Goal: Task Accomplishment & Management: Manage account settings

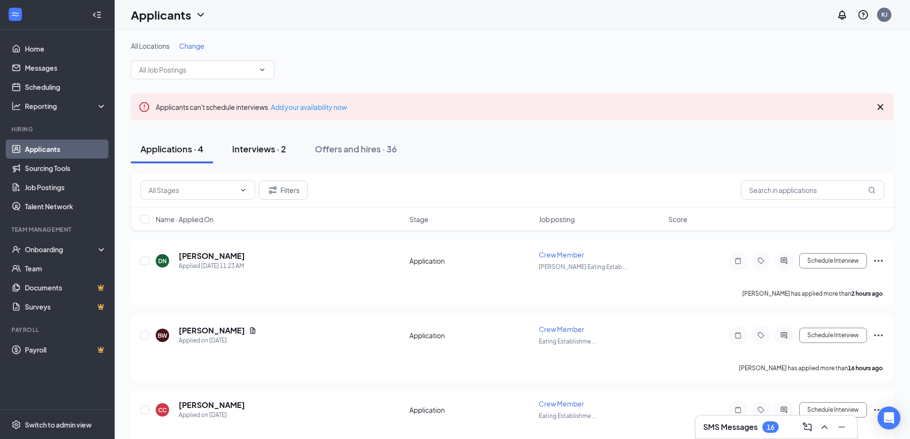
click at [264, 146] on div "Interviews · 2" at bounding box center [259, 149] width 54 height 12
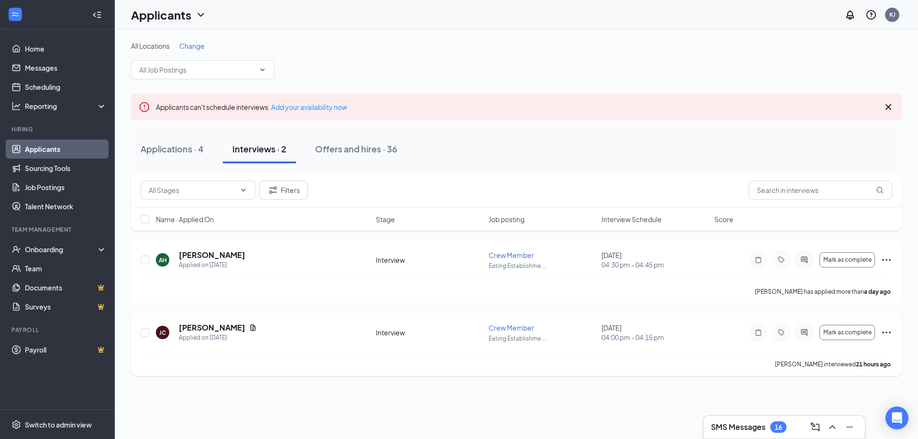
click at [885, 332] on icon "Ellipses" at bounding box center [885, 332] width 11 height 11
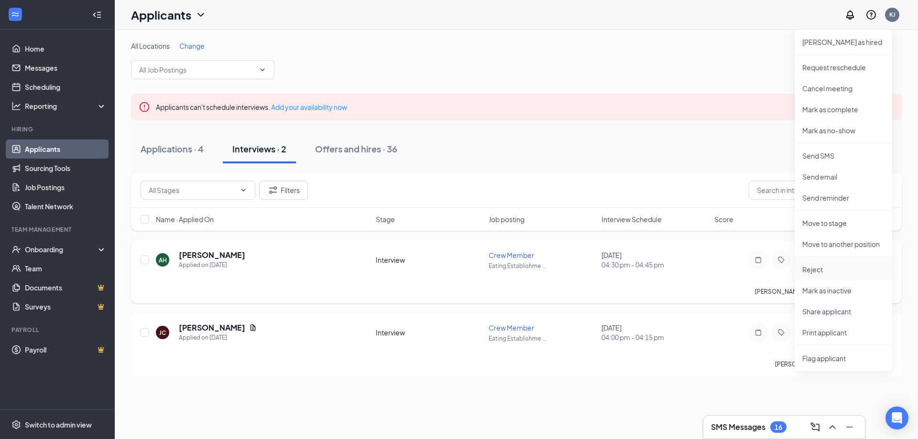
click at [817, 272] on p "Reject" at bounding box center [843, 270] width 82 height 10
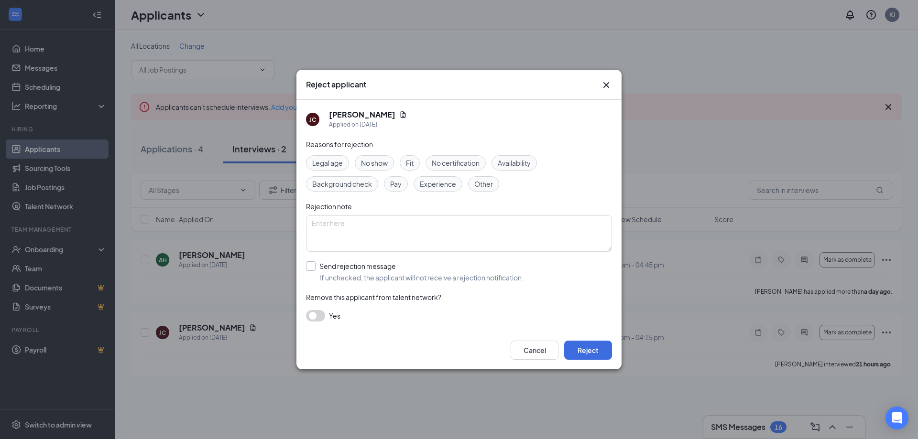
click at [310, 265] on input "Send rejection message If unchecked, the applicant will not receive a rejection…" at bounding box center [414, 271] width 217 height 21
checkbox input "true"
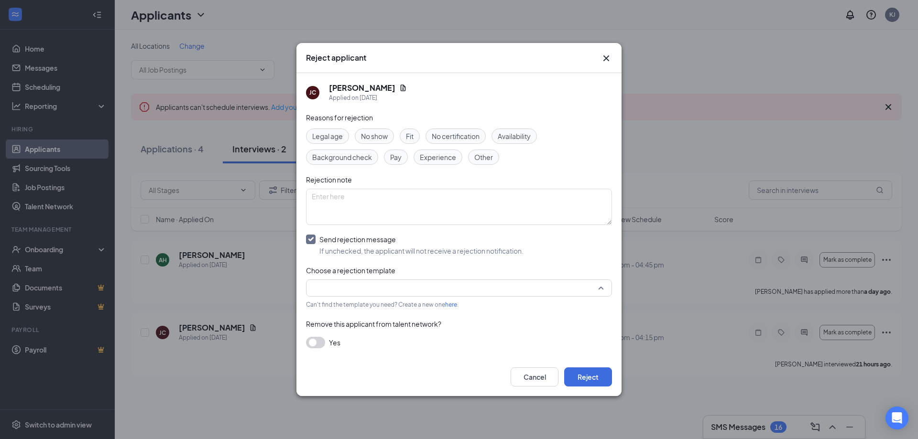
click at [367, 291] on input "search" at bounding box center [456, 288] width 288 height 16
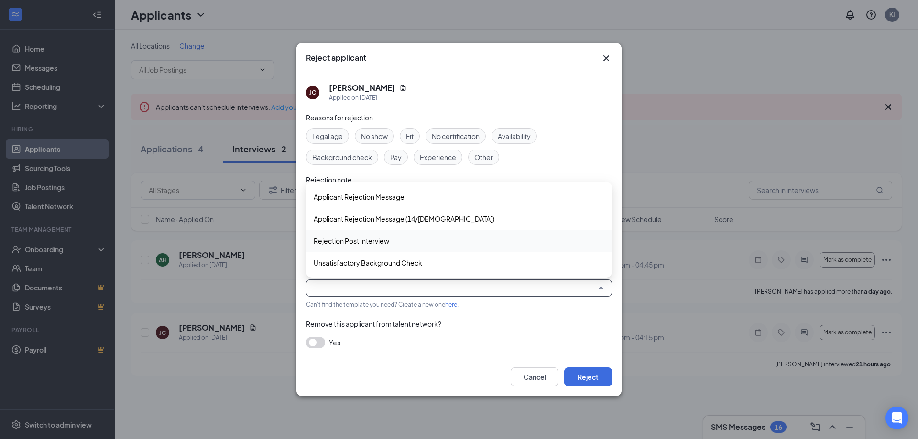
click at [368, 241] on span "Rejection Post Interview" at bounding box center [351, 241] width 76 height 11
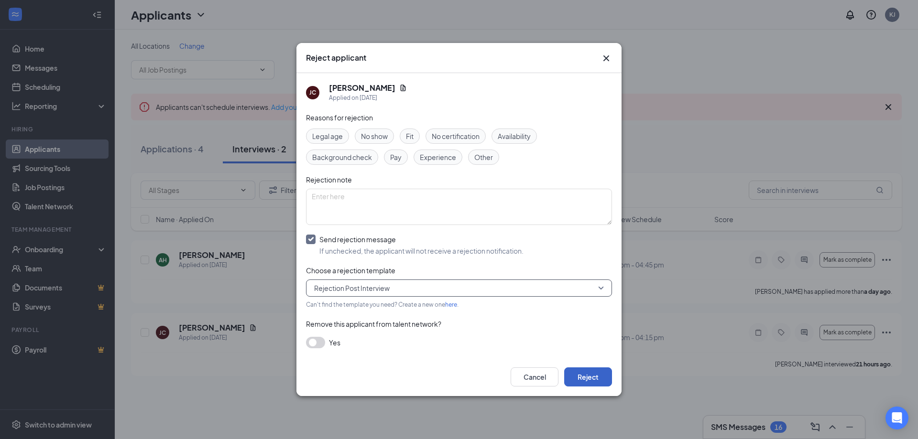
click at [594, 381] on button "Reject" at bounding box center [588, 376] width 48 height 19
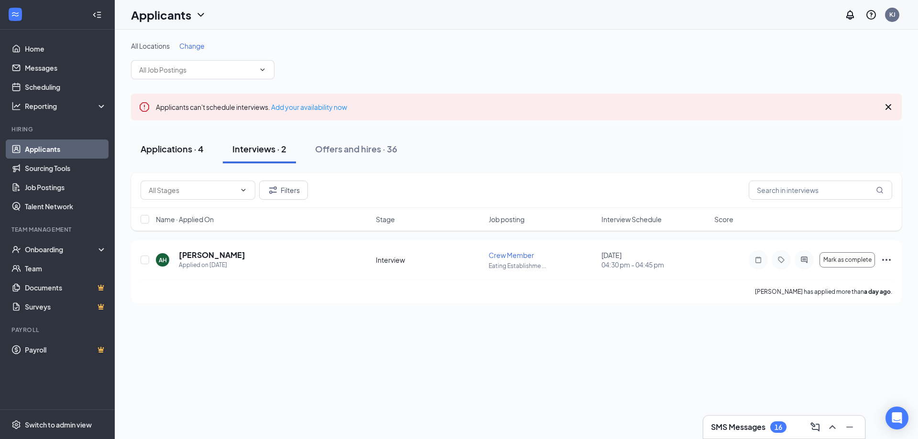
click at [171, 150] on div "Applications · 4" at bounding box center [171, 149] width 63 height 12
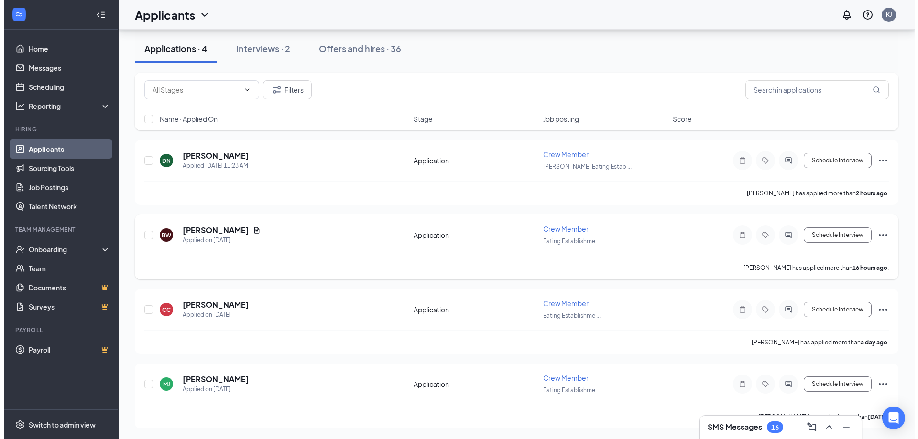
scroll to position [101, 0]
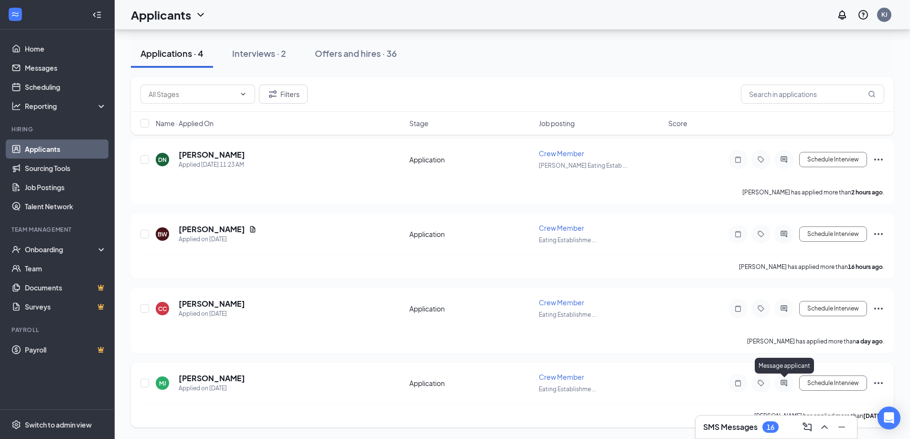
click at [787, 384] on icon "ActiveChat" at bounding box center [784, 383] width 6 height 6
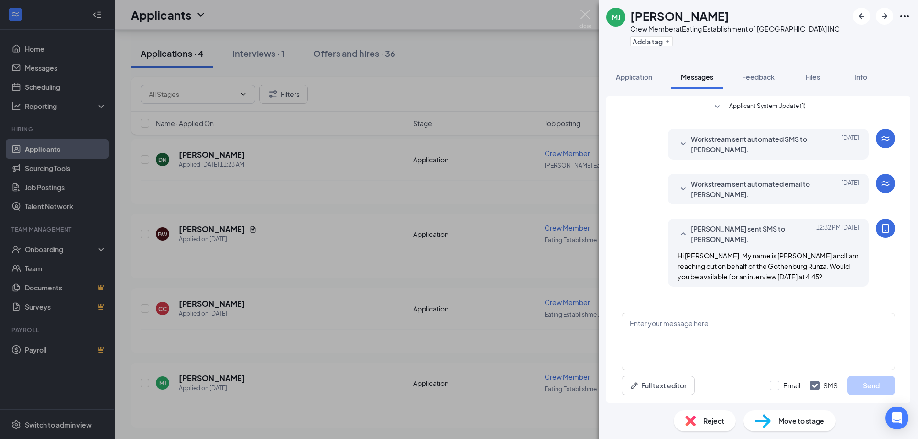
click at [508, 285] on div "[PERSON_NAME] Crew Member at Eating Establishment of [GEOGRAPHIC_DATA] INC Add …" at bounding box center [459, 219] width 918 height 439
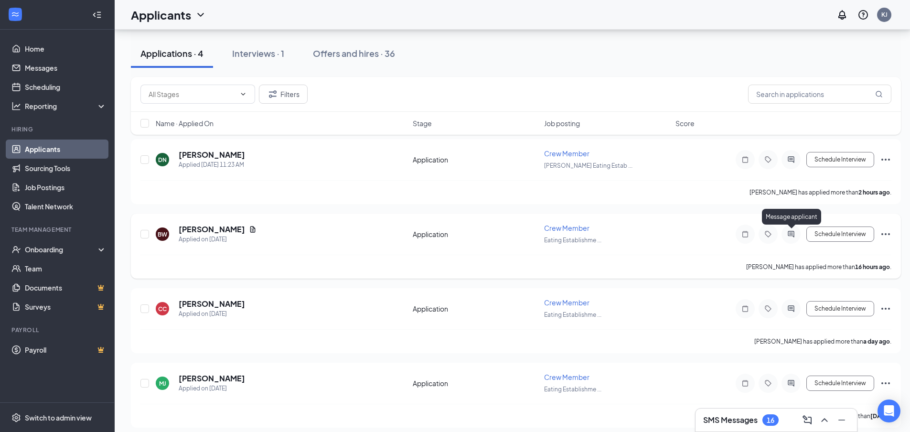
click at [789, 234] on icon "ActiveChat" at bounding box center [791, 234] width 11 height 8
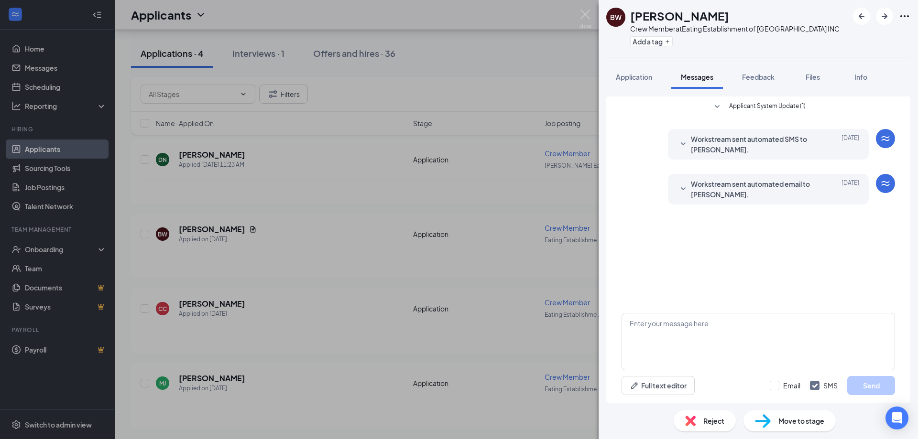
click at [436, 296] on div "BW [PERSON_NAME] Crew Member at Eating Establishment of [GEOGRAPHIC_DATA] INC A…" at bounding box center [459, 219] width 918 height 439
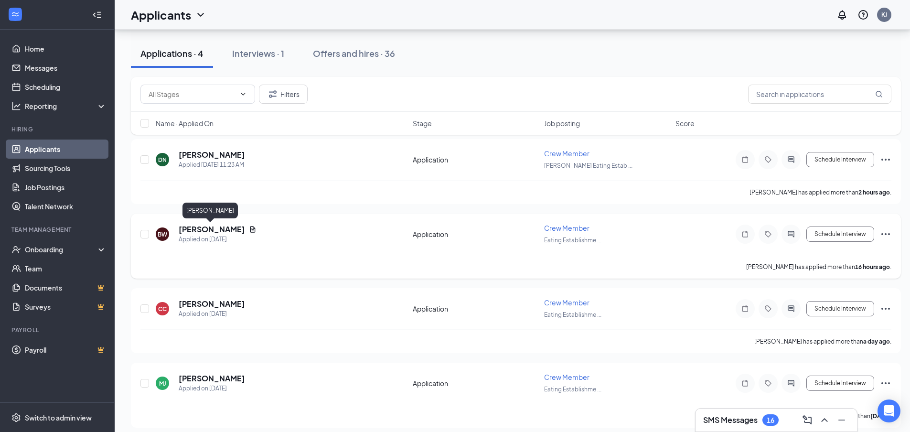
click at [207, 228] on h5 "[PERSON_NAME]" at bounding box center [212, 229] width 66 height 11
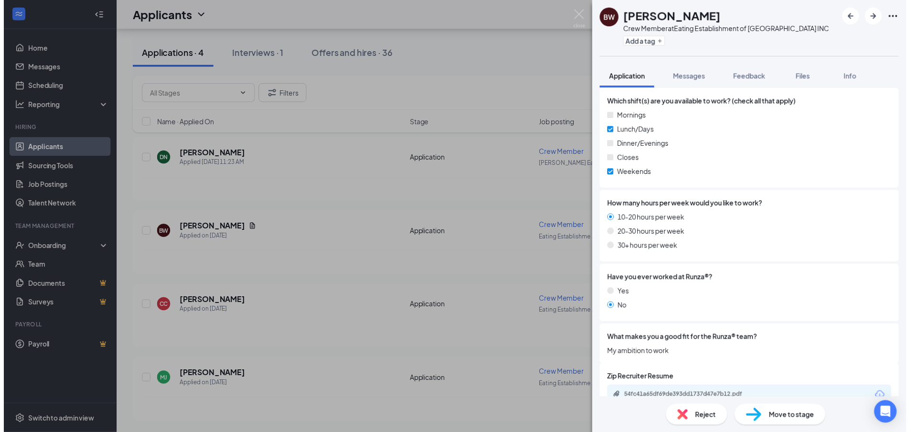
scroll to position [385, 0]
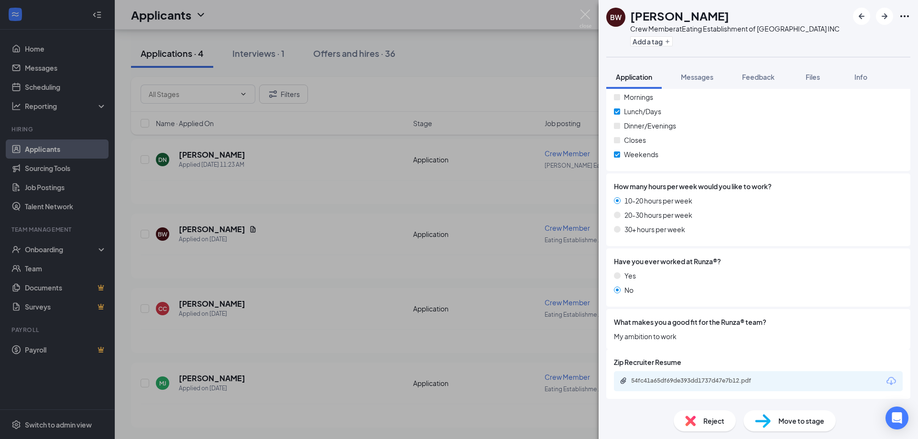
click at [494, 282] on div "BW [PERSON_NAME] Crew Member at Eating Establishment of [GEOGRAPHIC_DATA] INC A…" at bounding box center [459, 219] width 918 height 439
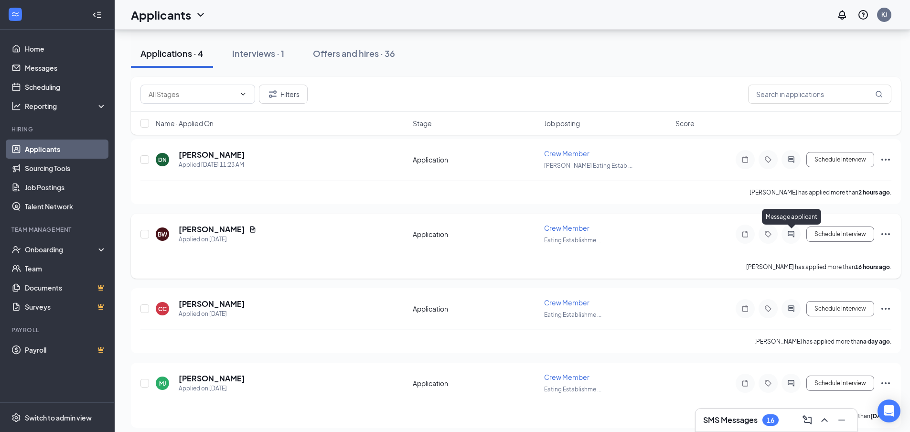
click at [789, 232] on icon "ActiveChat" at bounding box center [791, 234] width 11 height 8
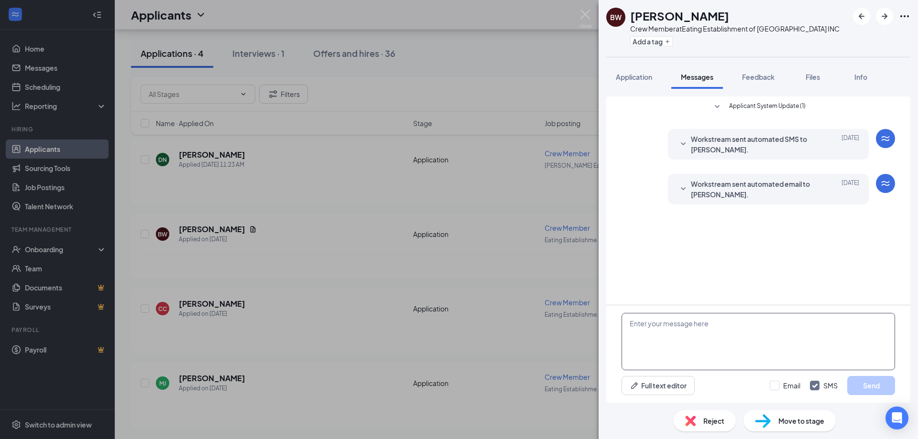
click at [699, 324] on textarea at bounding box center [757, 341] width 273 height 57
type textarea "h"
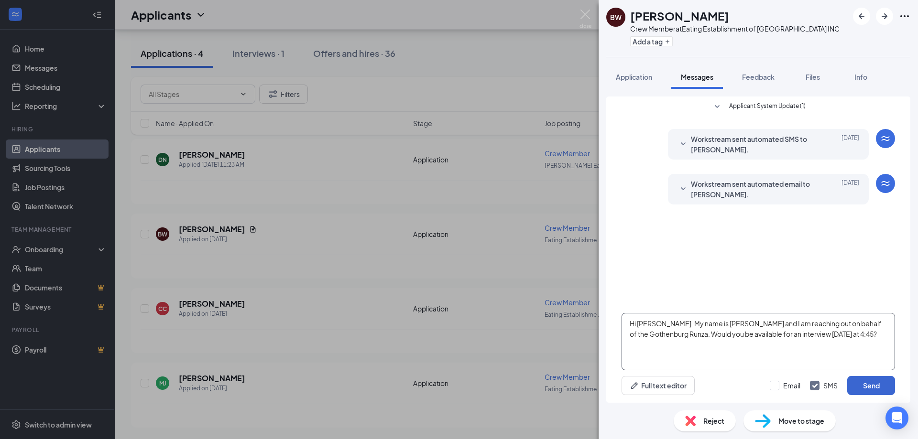
type textarea "Hi [PERSON_NAME]. My name is [PERSON_NAME] and I am reaching out on behalf of t…"
click at [866, 385] on button "Send" at bounding box center [871, 385] width 48 height 19
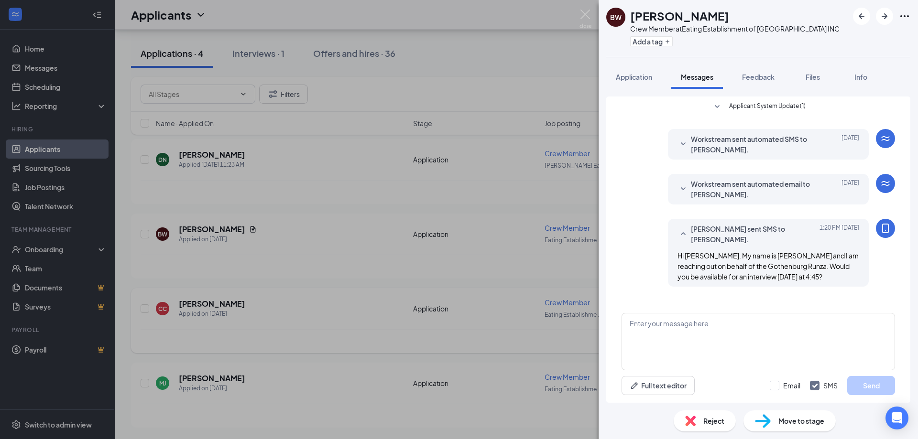
click at [564, 302] on div "BW [PERSON_NAME] Crew Member at Eating Establishment of [GEOGRAPHIC_DATA] INC A…" at bounding box center [459, 219] width 918 height 439
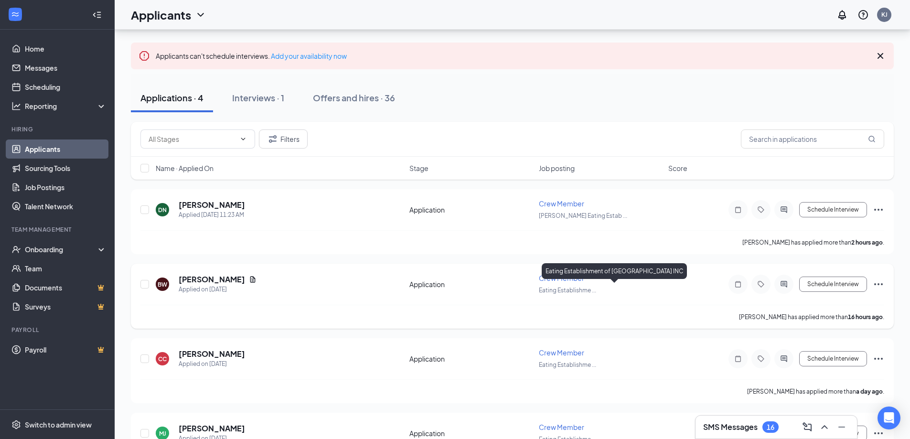
scroll to position [101, 0]
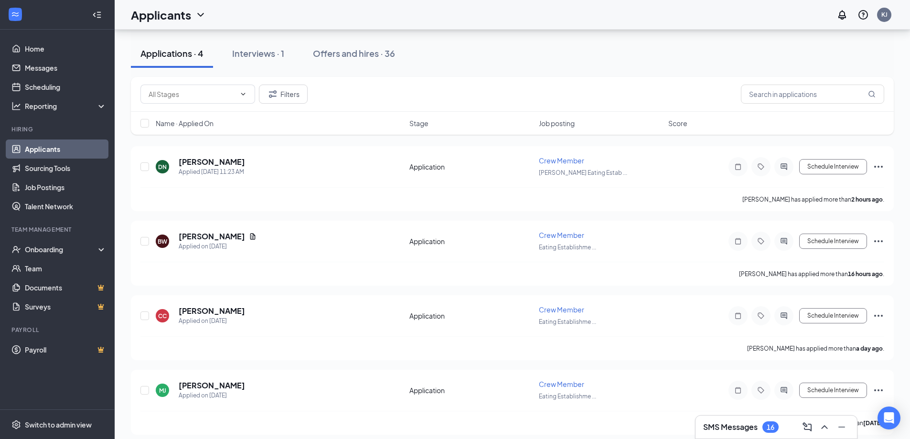
scroll to position [101, 0]
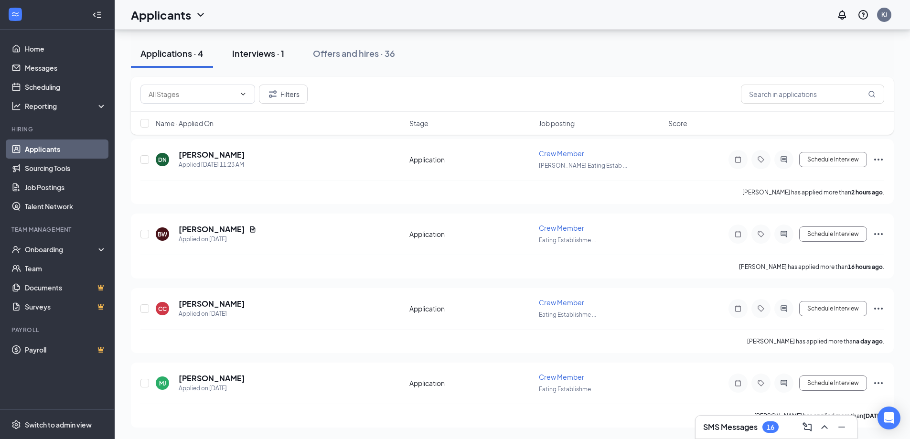
click at [267, 60] on button "Interviews · 1" at bounding box center [258, 53] width 71 height 29
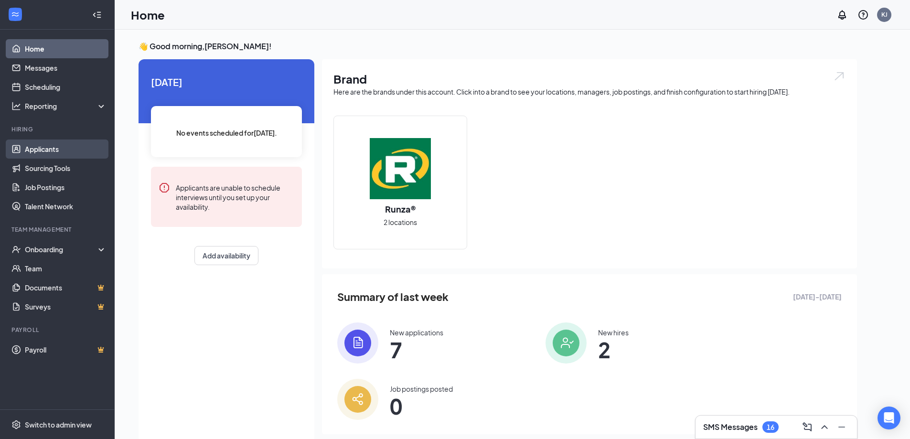
click at [41, 149] on link "Applicants" at bounding box center [66, 149] width 82 height 19
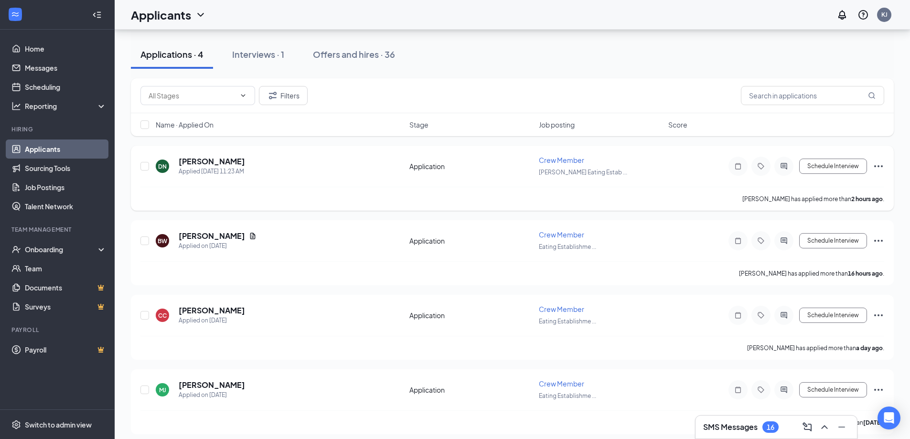
scroll to position [101, 0]
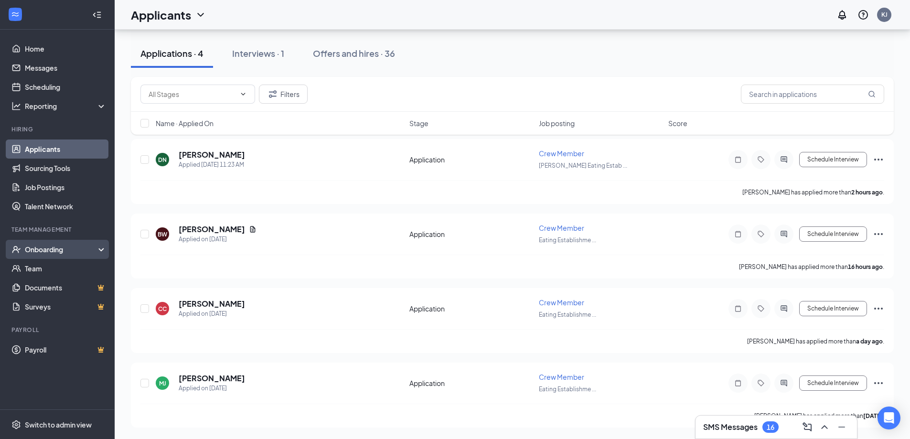
click at [52, 245] on div "Onboarding" at bounding box center [62, 250] width 74 height 10
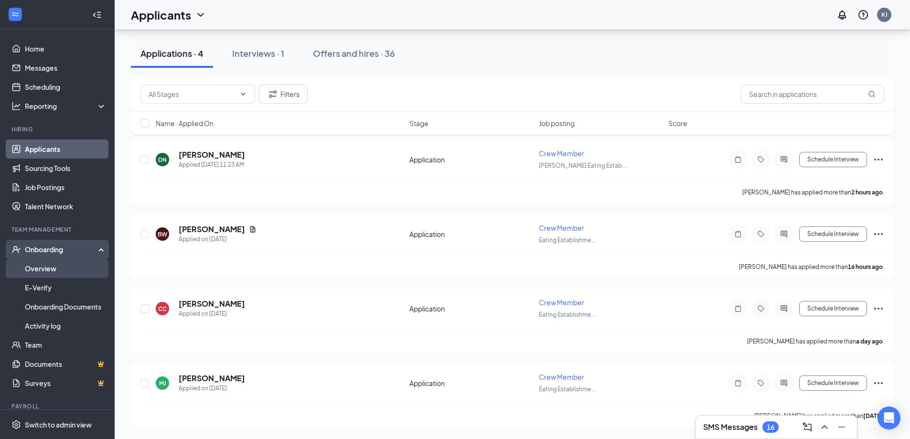
click at [54, 272] on link "Overview" at bounding box center [66, 268] width 82 height 19
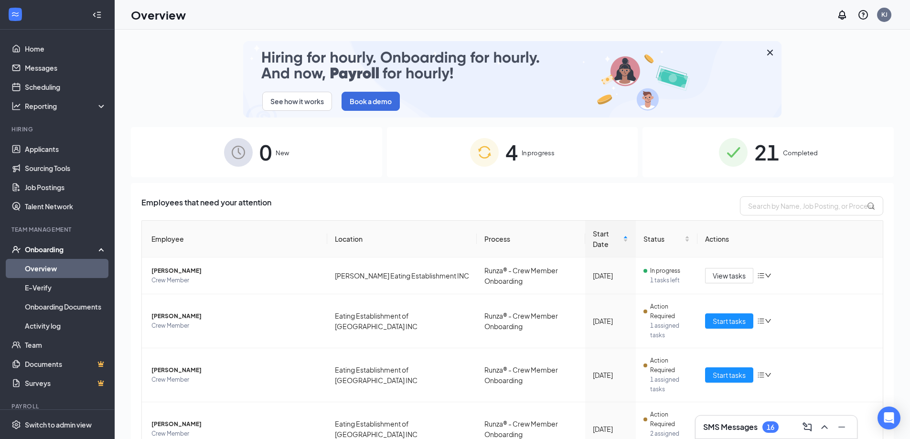
click at [536, 160] on div "4 In progress" at bounding box center [512, 152] width 251 height 50
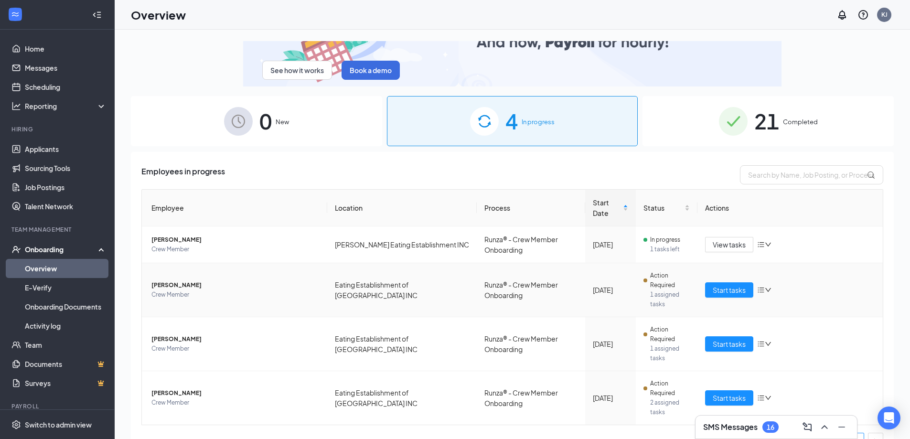
scroll to position [48, 0]
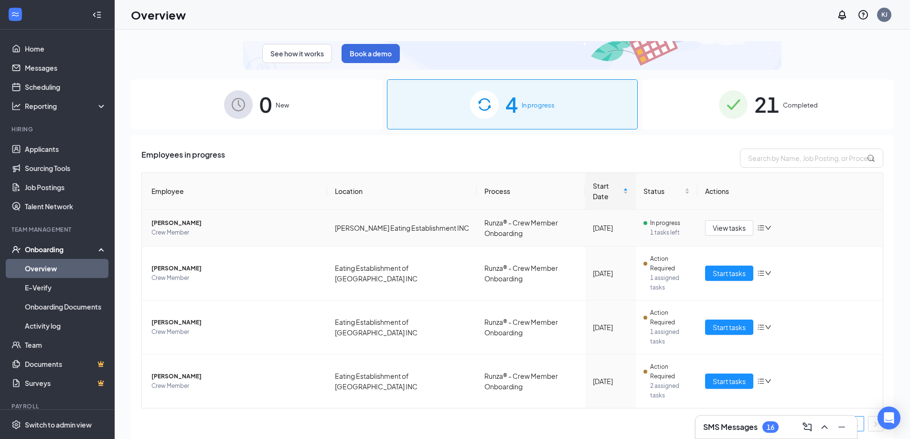
click at [572, 235] on td "Runza® - Crew Member Onboarding" at bounding box center [531, 228] width 108 height 37
click at [729, 232] on span "View tasks" at bounding box center [729, 228] width 33 height 11
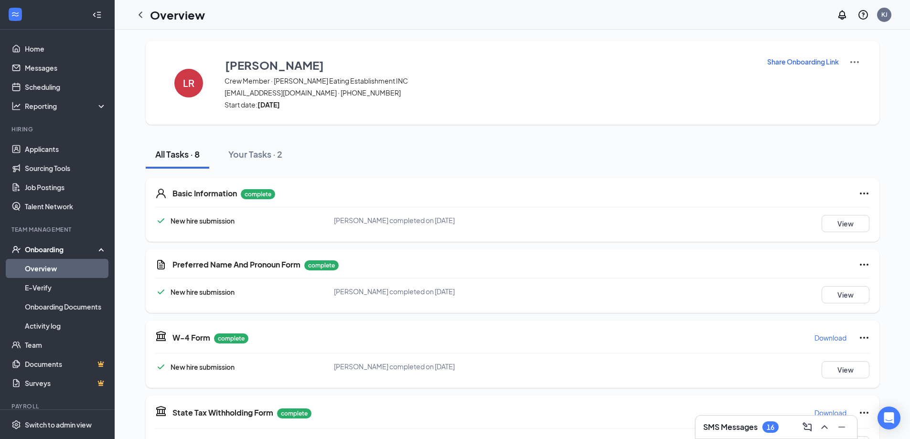
click at [785, 62] on p "Share Onboarding Link" at bounding box center [803, 62] width 72 height 10
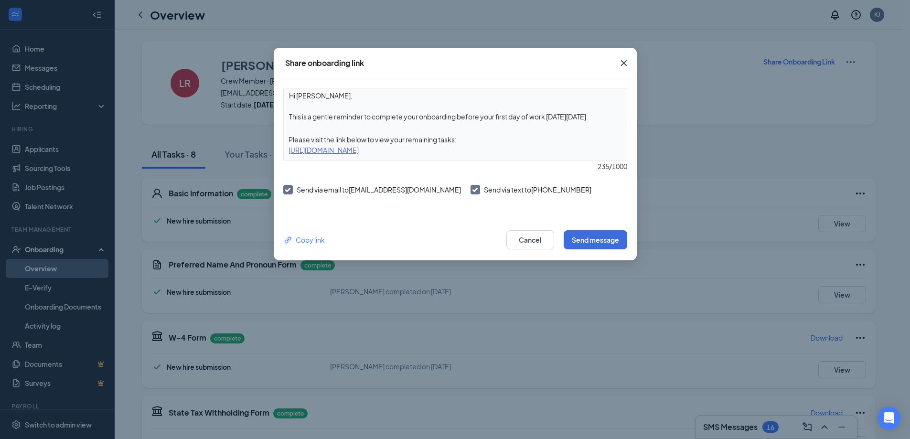
click at [296, 107] on textarea "Hi Lillie, This is a gentle reminder to complete your onboarding before your fi…" at bounding box center [455, 105] width 343 height 35
drag, startPoint x: 288, startPoint y: 115, endPoint x: 605, endPoint y: 125, distance: 316.5
click at [605, 125] on div "Hi Lillie, This is a gentle reminder to complete your onboarding before your fi…" at bounding box center [455, 124] width 344 height 73
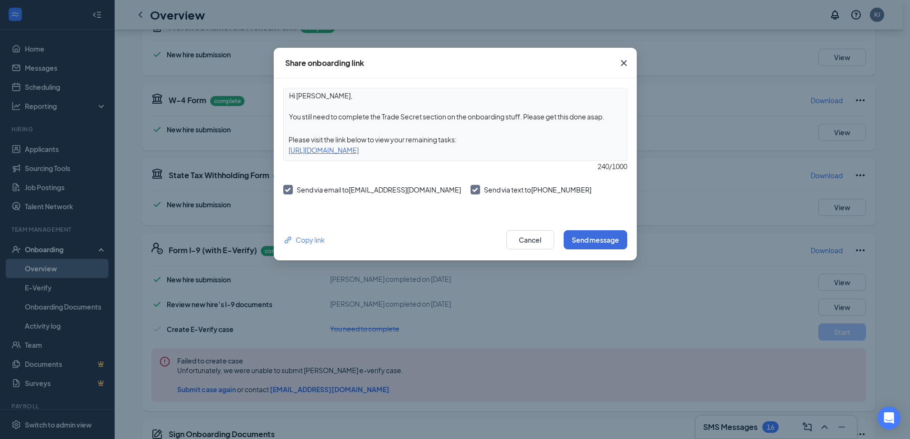
scroll to position [191, 0]
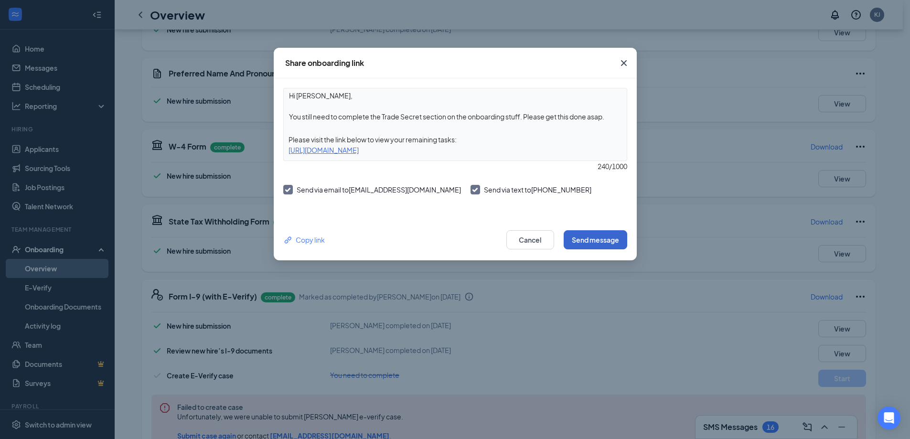
type textarea "Hi Lillie, You still need to complete the Trade Secret section on the onboardin…"
click at [597, 238] on button "Send message" at bounding box center [596, 239] width 64 height 19
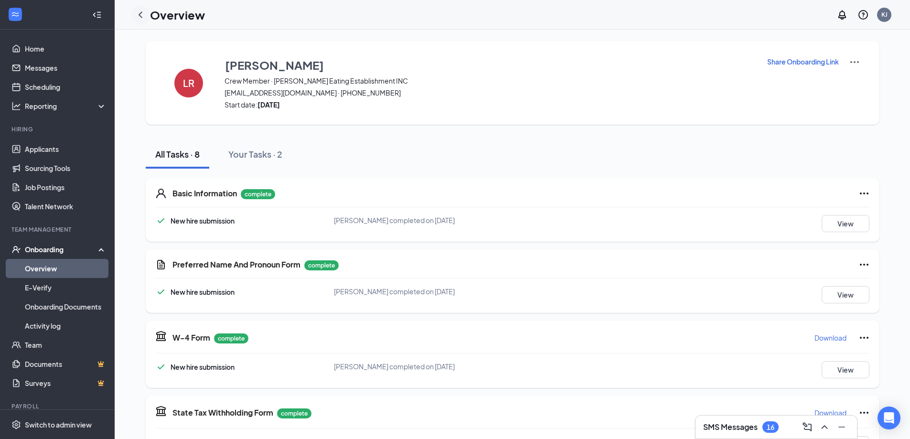
click at [137, 16] on icon "ChevronLeft" at bounding box center [140, 14] width 11 height 11
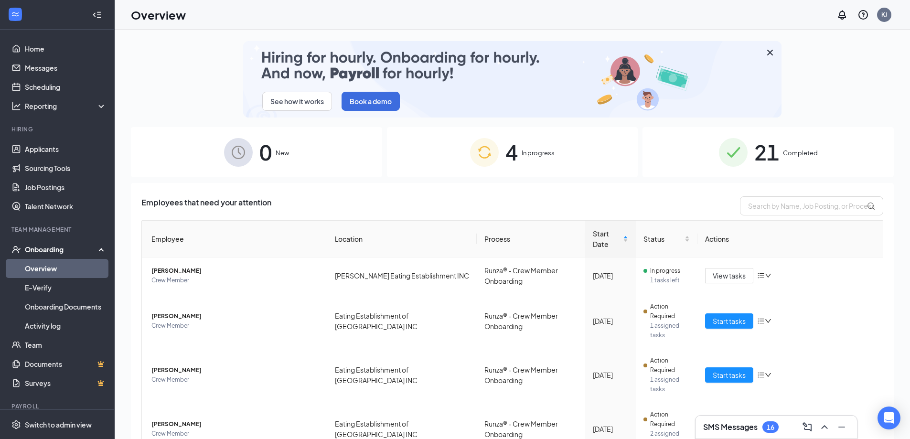
click at [497, 144] on div "4 In progress" at bounding box center [512, 152] width 251 height 50
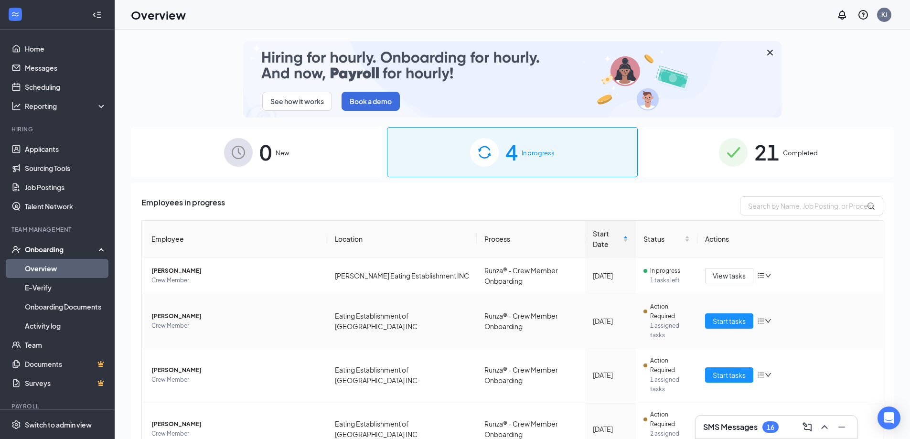
click at [765, 322] on icon "down" at bounding box center [768, 321] width 7 height 7
click at [789, 318] on div "Start tasks" at bounding box center [790, 320] width 170 height 15
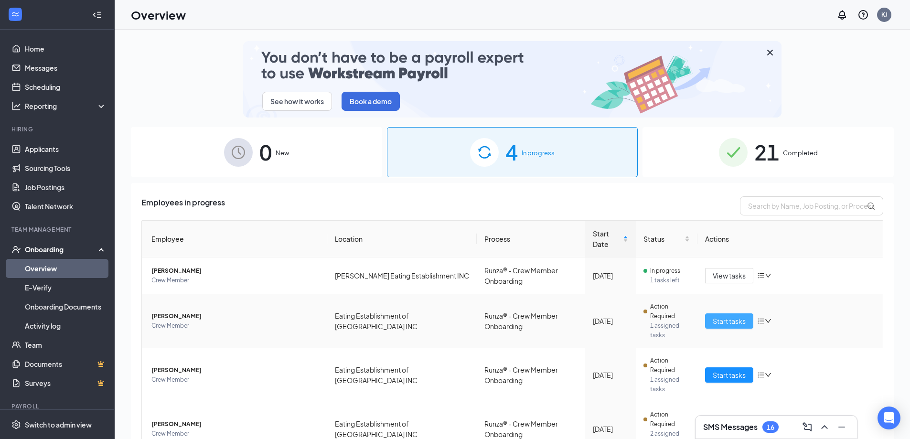
click at [723, 319] on span "Start tasks" at bounding box center [729, 321] width 33 height 11
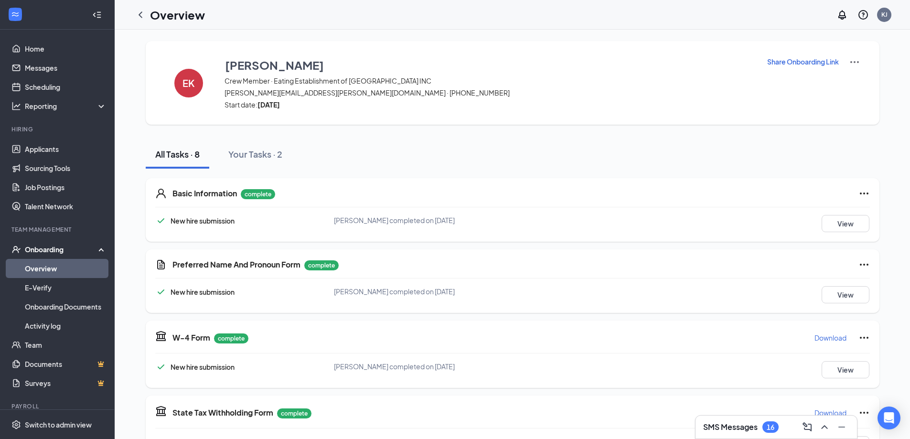
click at [853, 63] on img at bounding box center [854, 61] width 11 height 11
click at [804, 142] on div "All Tasks · 8 Your Tasks · 2" at bounding box center [513, 154] width 734 height 29
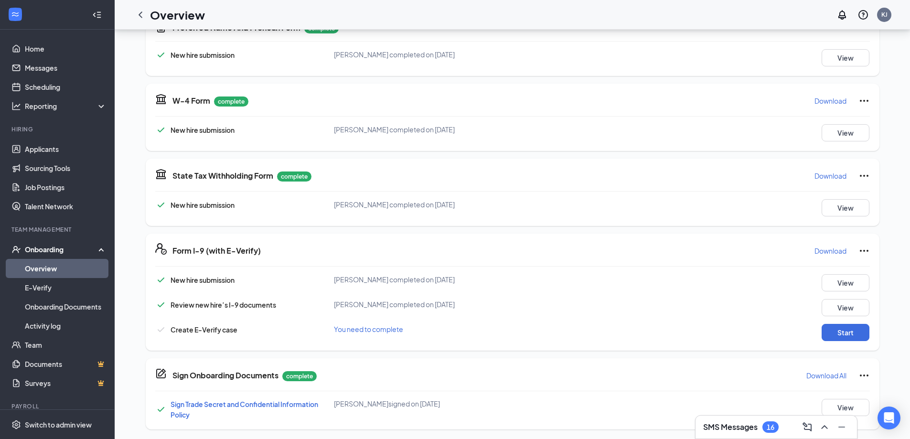
scroll to position [239, 0]
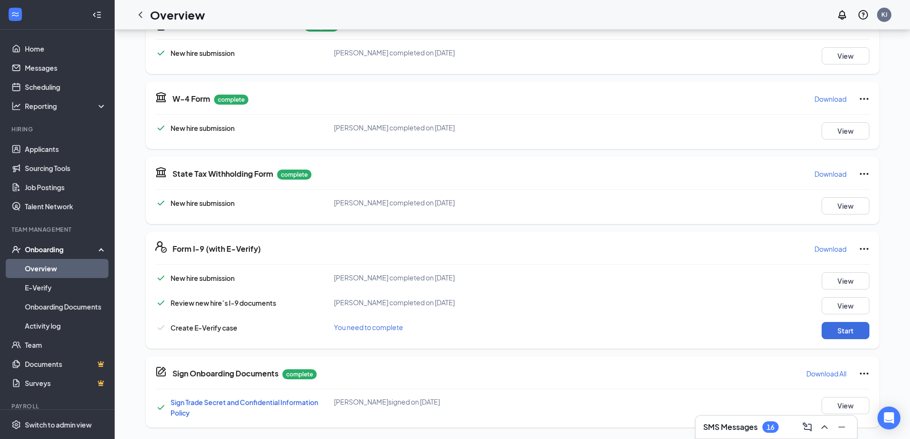
click at [864, 248] on icon "Ellipses" at bounding box center [864, 249] width 9 height 2
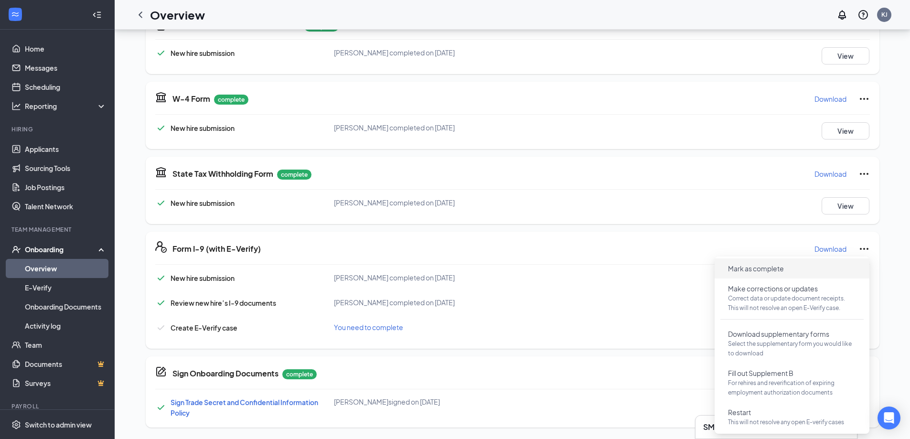
click at [823, 273] on span "Mark as complete" at bounding box center [792, 268] width 143 height 15
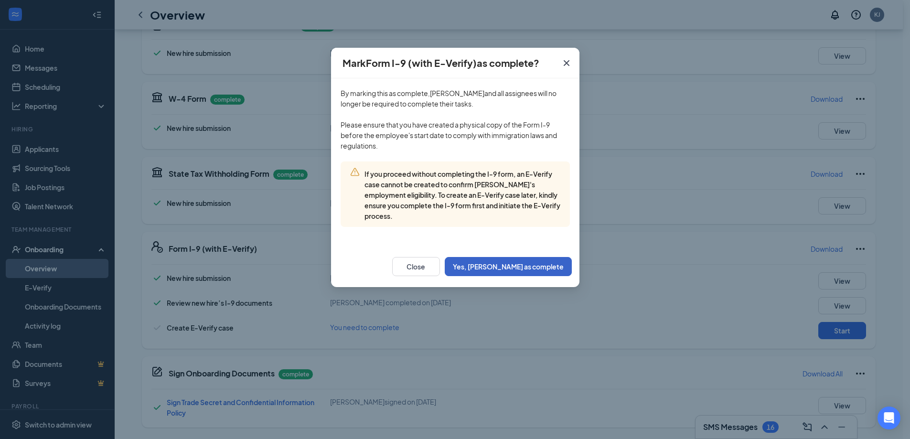
click at [510, 265] on button "Yes, mark as complete" at bounding box center [508, 266] width 127 height 19
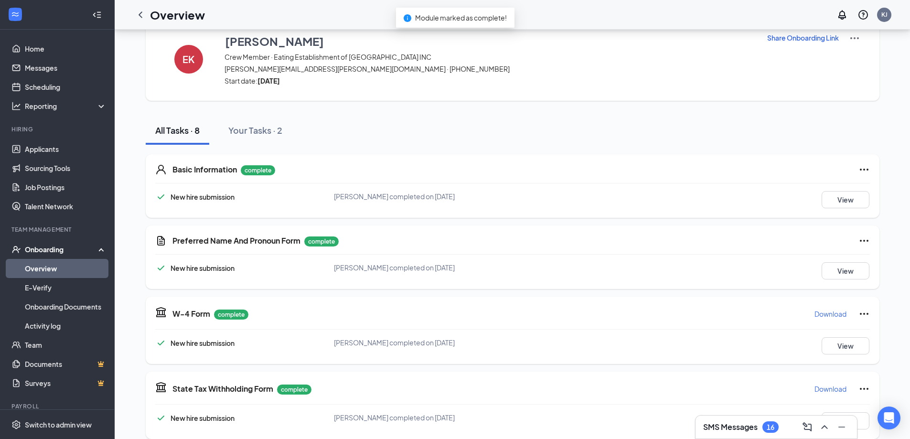
scroll to position [0, 0]
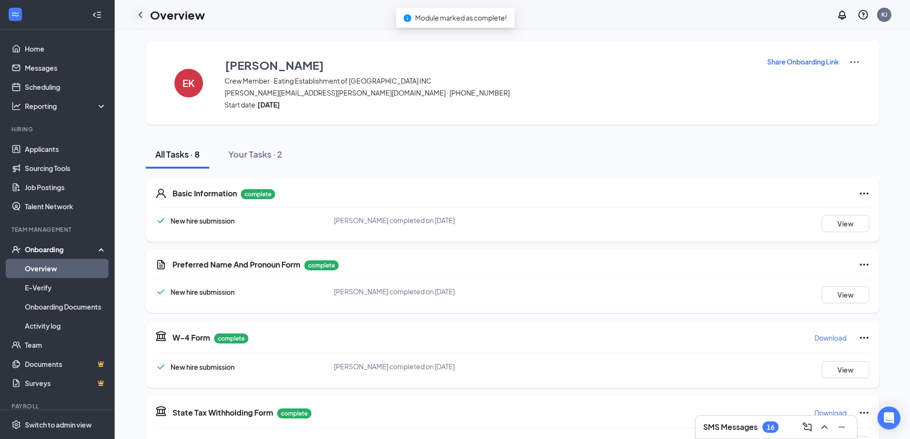
click at [143, 18] on icon "ChevronLeft" at bounding box center [140, 14] width 11 height 11
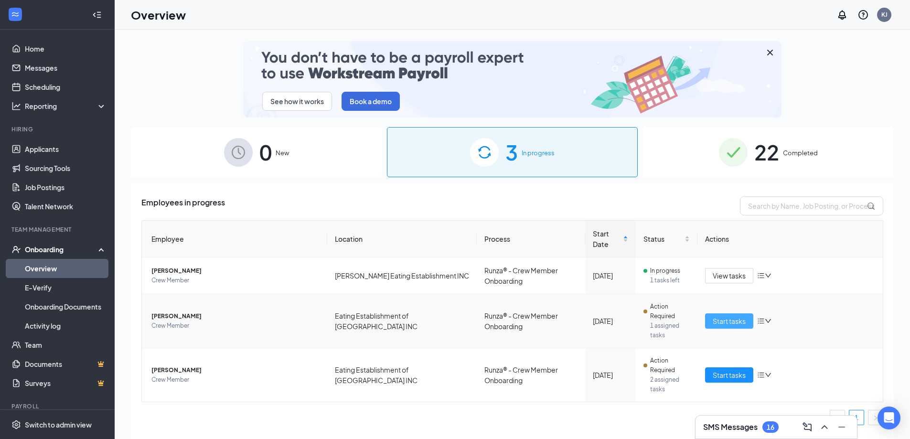
click at [733, 323] on span "Start tasks" at bounding box center [729, 321] width 33 height 11
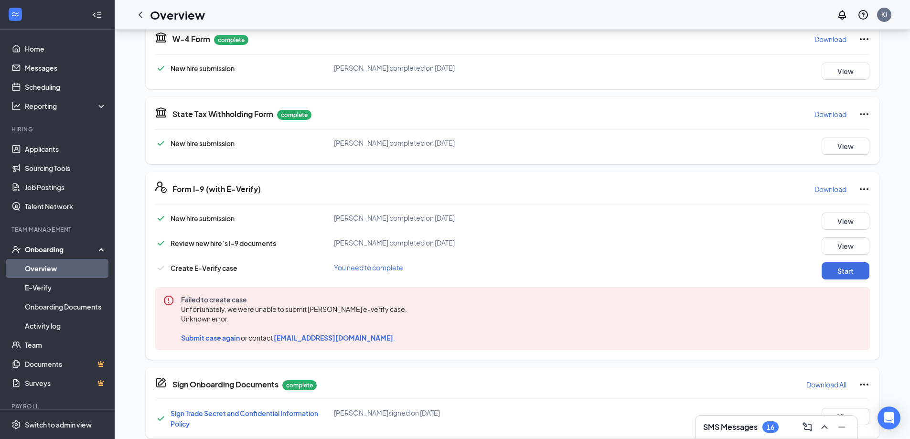
scroll to position [310, 0]
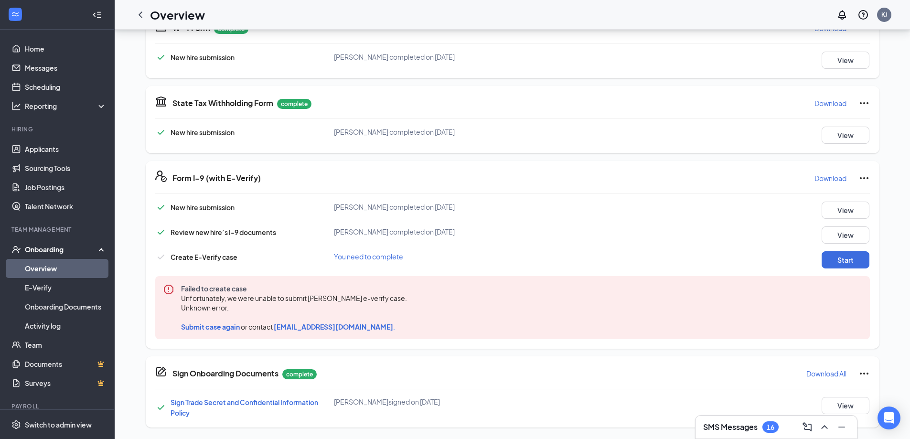
click at [863, 177] on icon "Ellipses" at bounding box center [864, 178] width 11 height 11
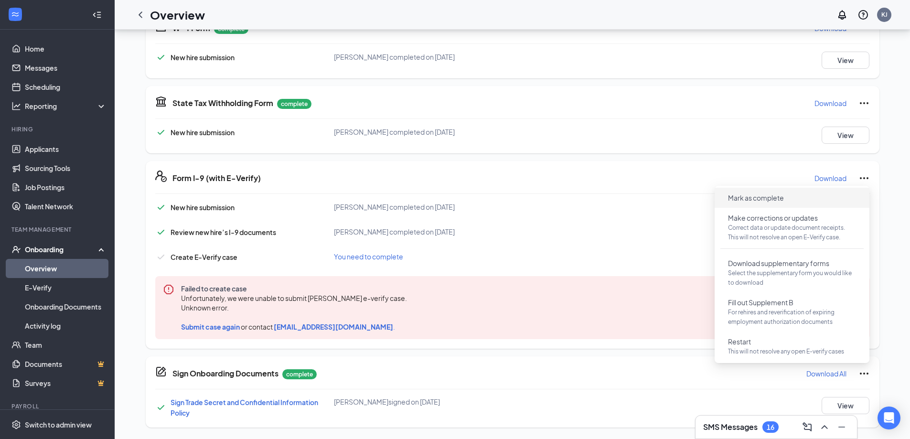
click at [818, 197] on span "Mark as complete" at bounding box center [792, 197] width 143 height 15
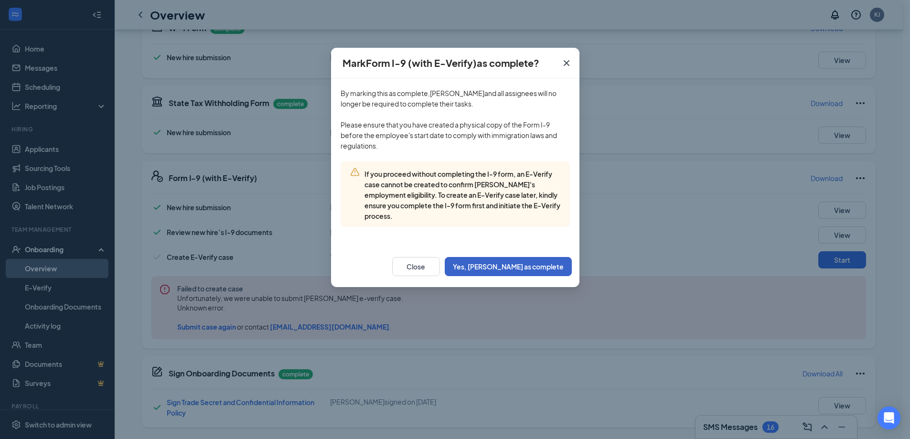
click at [536, 262] on button "Yes, mark as complete" at bounding box center [508, 266] width 127 height 19
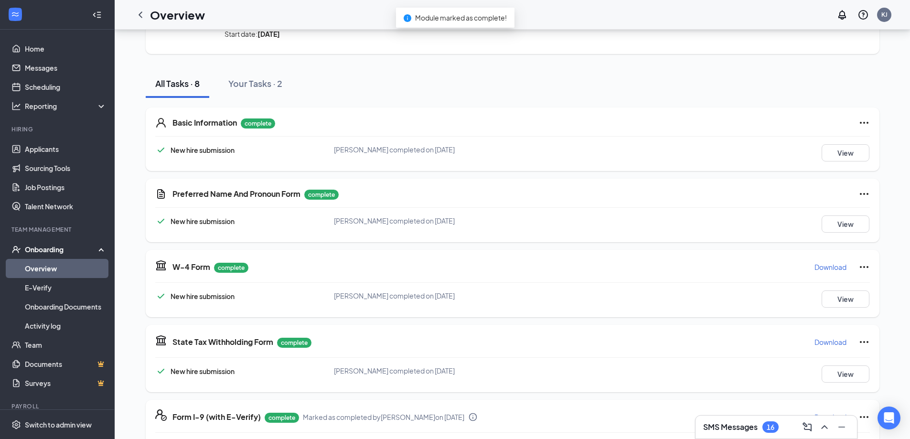
scroll to position [0, 0]
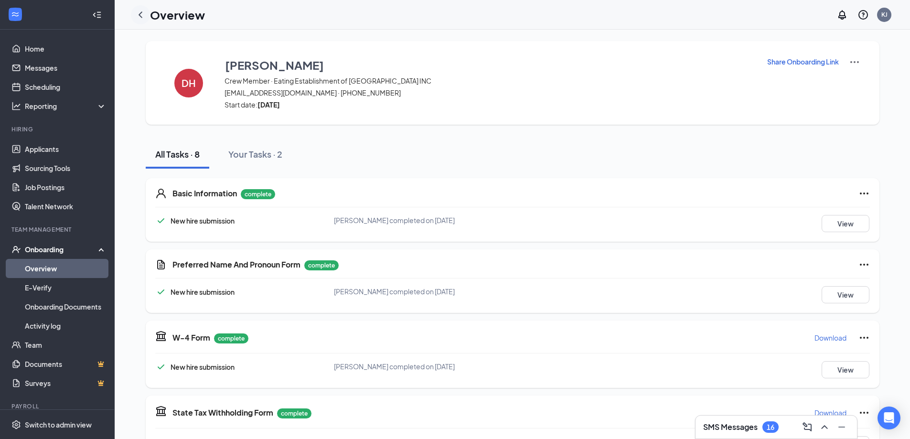
click at [138, 15] on icon "ChevronLeft" at bounding box center [140, 14] width 11 height 11
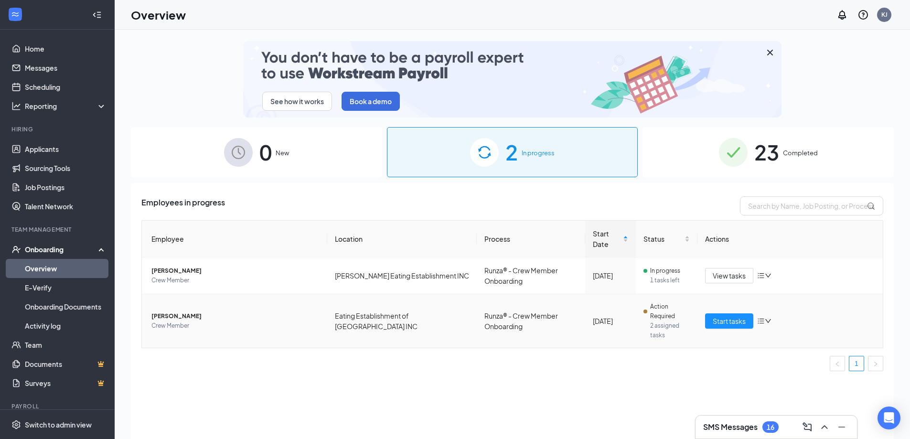
click at [768, 324] on icon "down" at bounding box center [768, 321] width 7 height 7
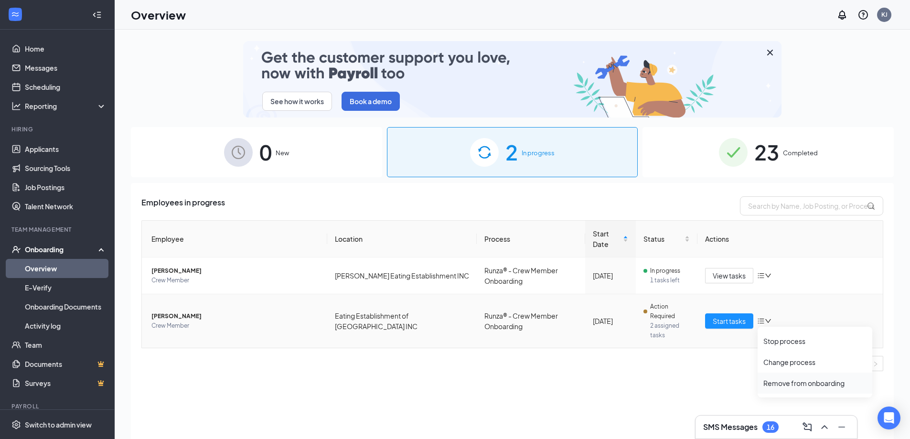
click at [797, 387] on div "Remove from onboarding" at bounding box center [815, 383] width 103 height 10
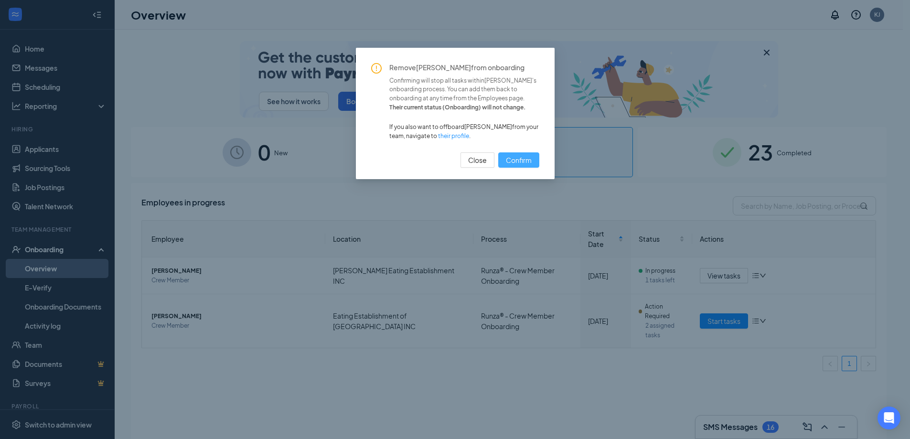
click at [525, 162] on span "Confirm" at bounding box center [519, 160] width 26 height 11
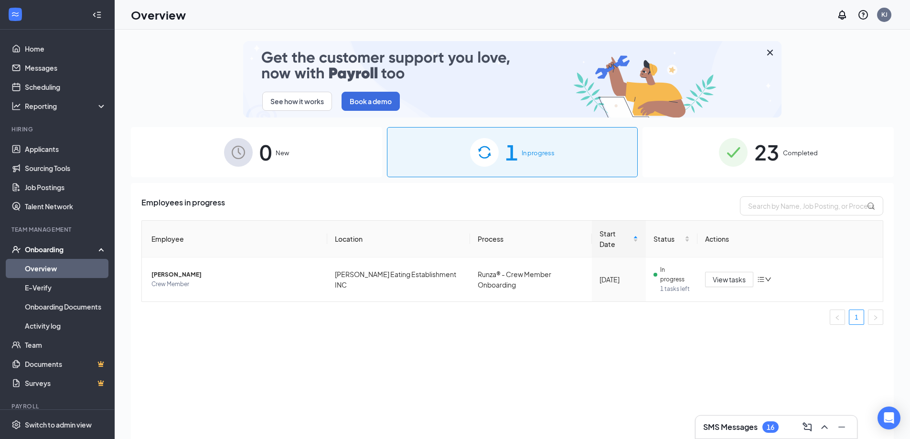
click at [237, 152] on img at bounding box center [238, 152] width 29 height 29
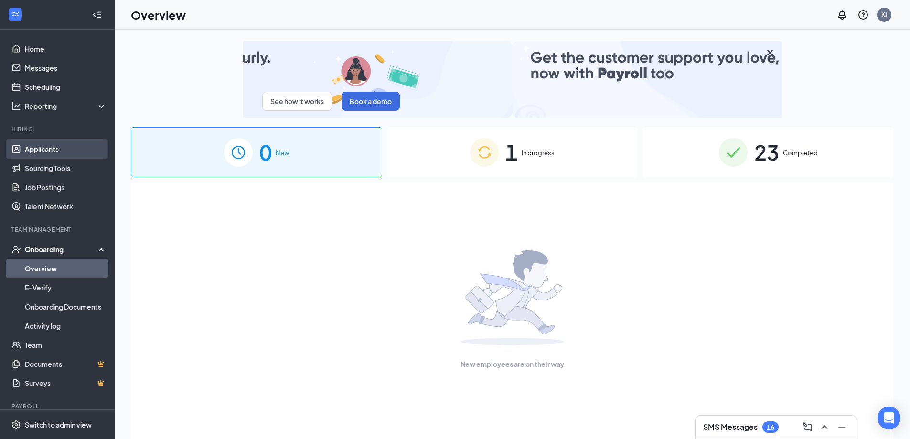
click at [48, 144] on link "Applicants" at bounding box center [66, 149] width 82 height 19
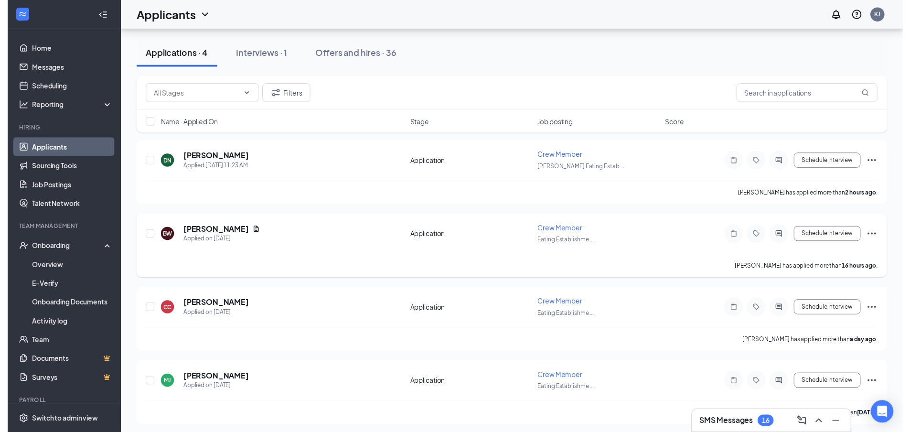
scroll to position [101, 0]
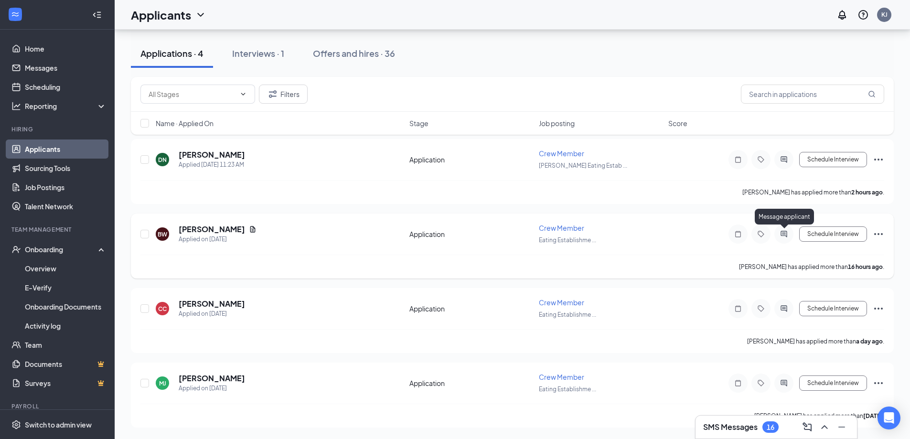
click at [784, 234] on icon "ActiveChat" at bounding box center [784, 234] width 6 height 6
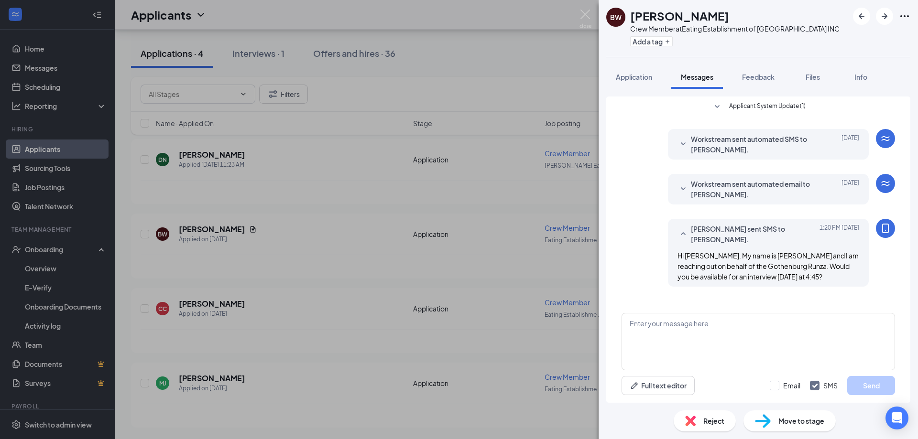
click at [491, 262] on div "BW [PERSON_NAME] Crew Member at Eating Establishment of [GEOGRAPHIC_DATA] INC A…" at bounding box center [459, 219] width 918 height 439
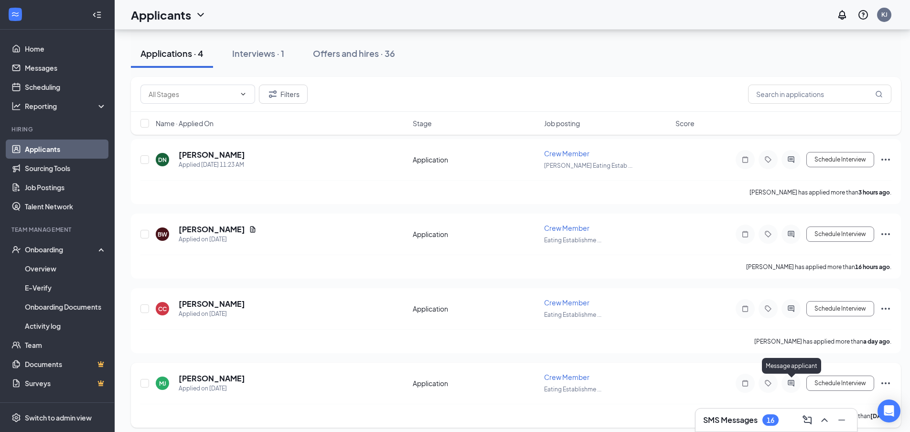
click at [789, 381] on icon "ActiveChat" at bounding box center [791, 383] width 11 height 8
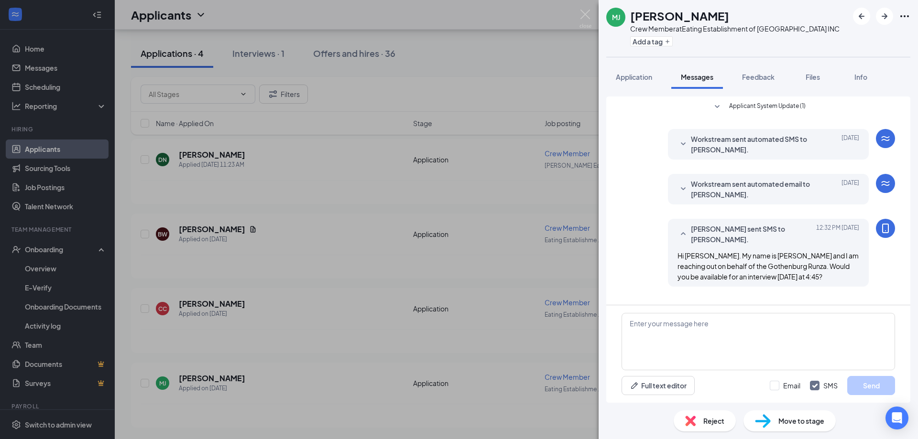
click at [549, 267] on div "[PERSON_NAME] Crew Member at Eating Establishment of [GEOGRAPHIC_DATA] INC Add …" at bounding box center [459, 219] width 918 height 439
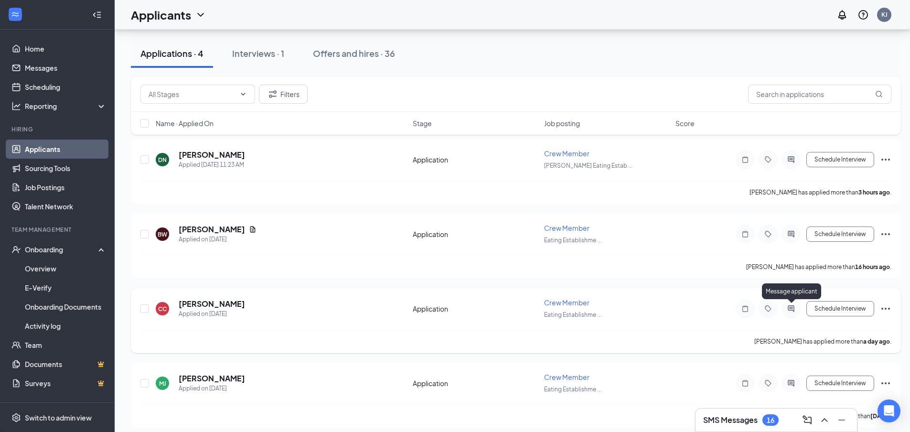
click at [790, 311] on icon "ActiveChat" at bounding box center [791, 308] width 6 height 6
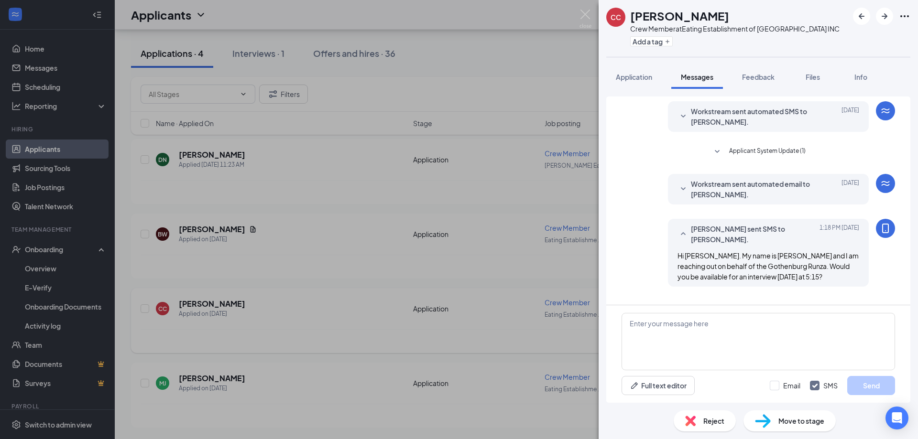
click at [497, 336] on div "CC Cesar Chavez Crew Member at Eating Establishment of Gothenburg INC Add a tag…" at bounding box center [459, 219] width 918 height 439
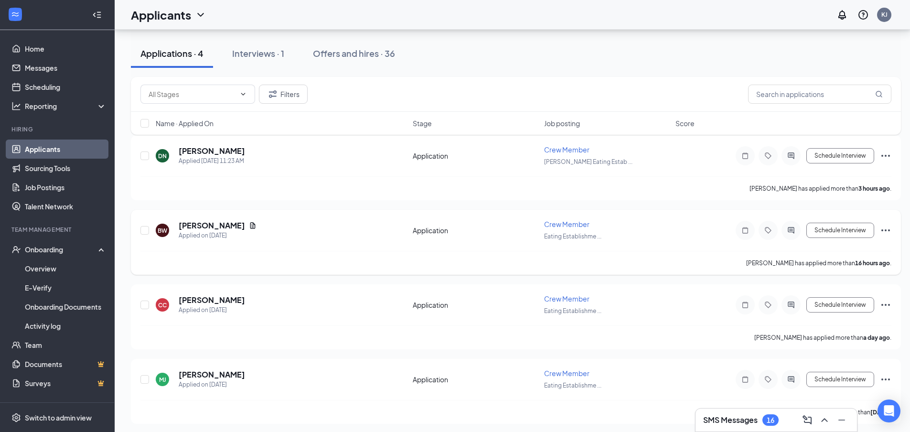
scroll to position [108, 0]
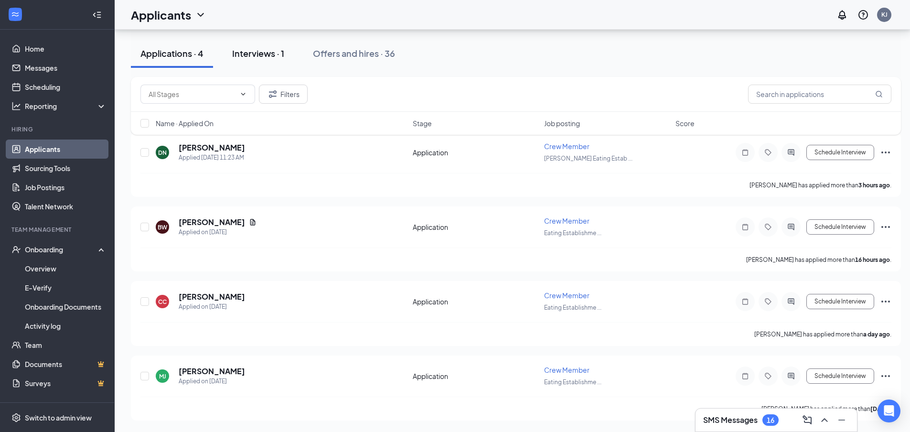
click at [257, 57] on div "Interviews · 1" at bounding box center [258, 53] width 52 height 12
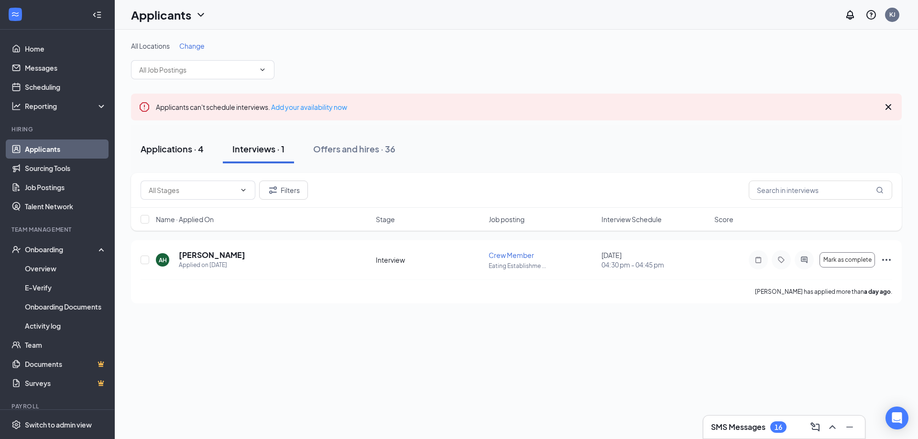
click at [178, 145] on div "Applications · 4" at bounding box center [171, 149] width 63 height 12
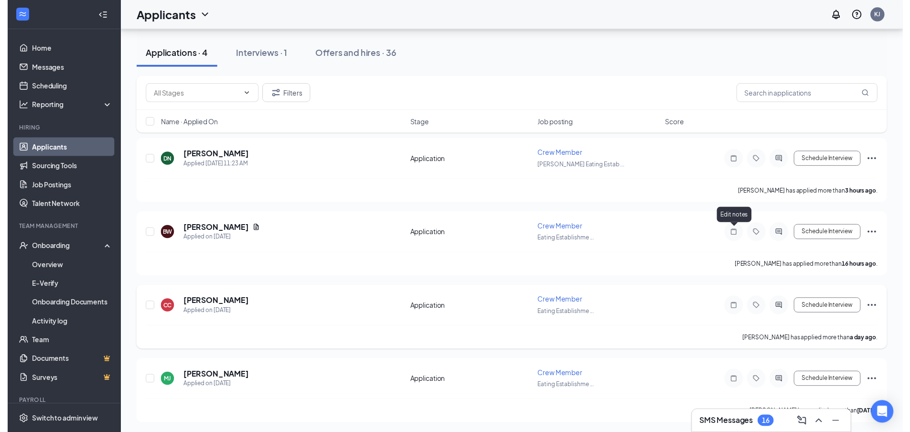
scroll to position [101, 0]
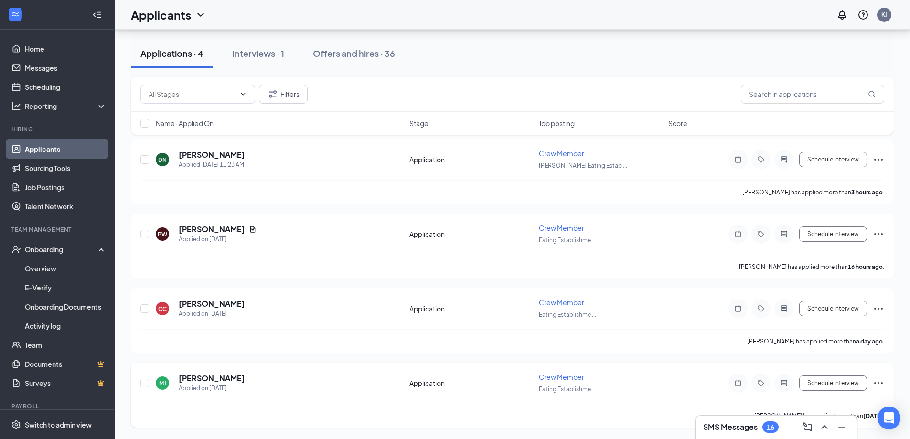
click at [779, 387] on div at bounding box center [784, 383] width 19 height 19
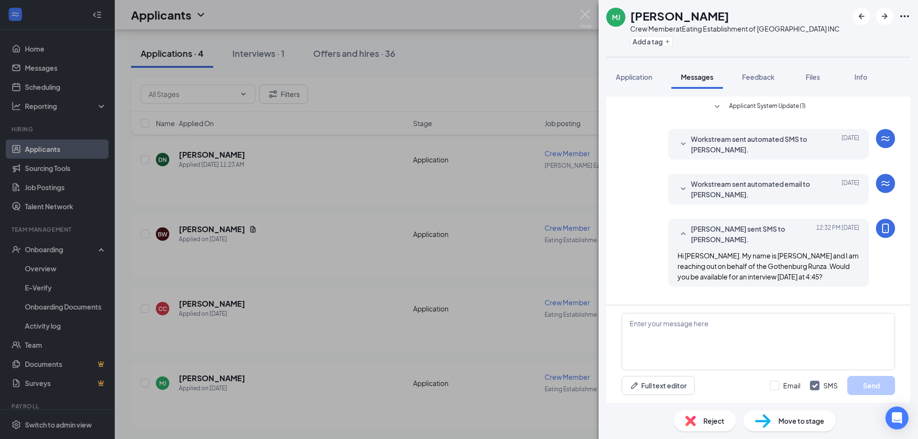
click at [504, 390] on div "[PERSON_NAME] Crew Member at Eating Establishment of [GEOGRAPHIC_DATA] INC Add …" at bounding box center [459, 219] width 918 height 439
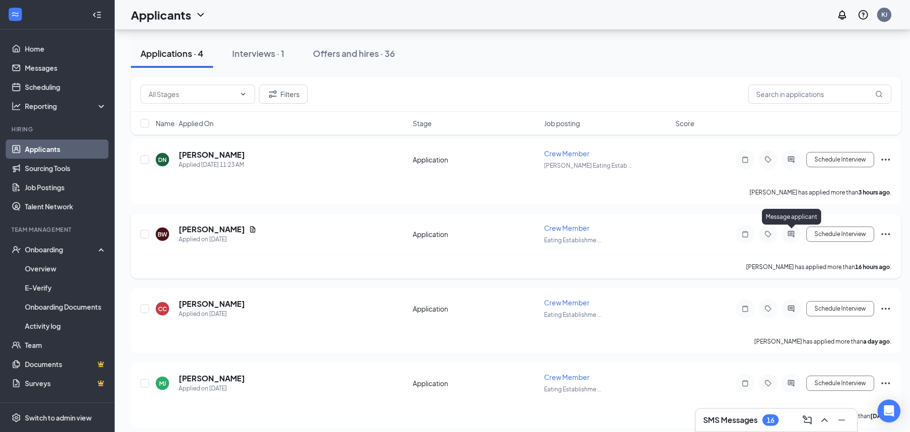
click at [791, 237] on icon "ActiveChat" at bounding box center [791, 234] width 11 height 8
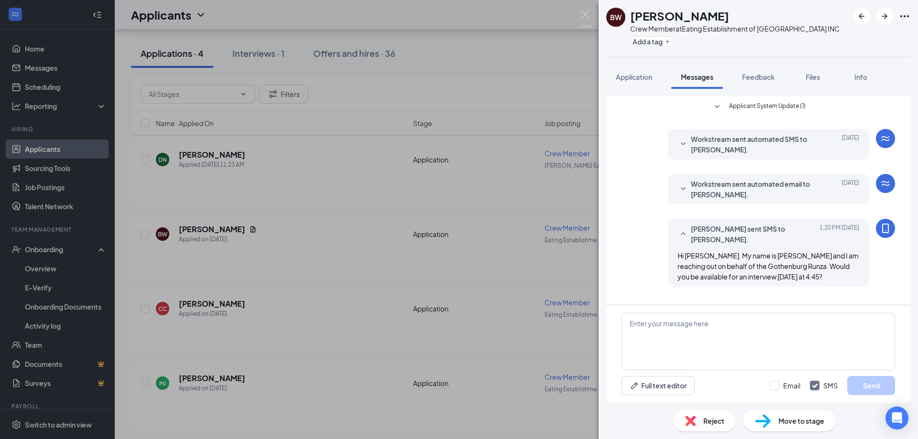
click at [567, 299] on div "BW [PERSON_NAME] Crew Member at Eating Establishment of [GEOGRAPHIC_DATA] INC A…" at bounding box center [459, 219] width 918 height 439
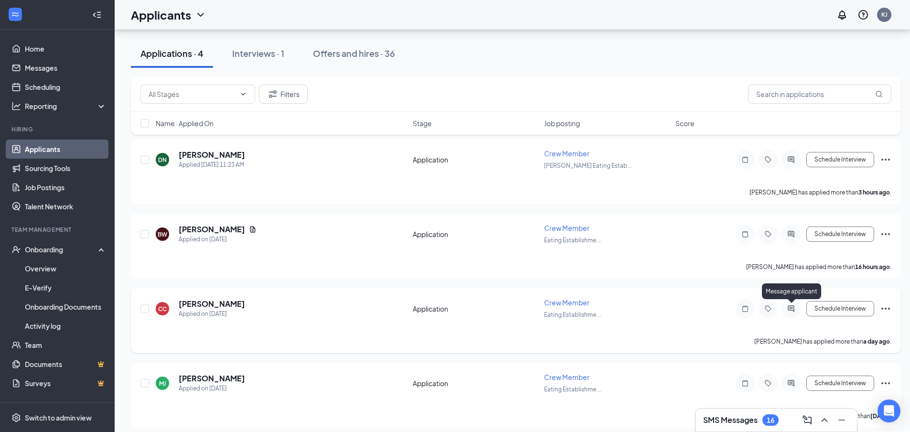
click at [789, 309] on icon "ActiveChat" at bounding box center [791, 309] width 11 height 8
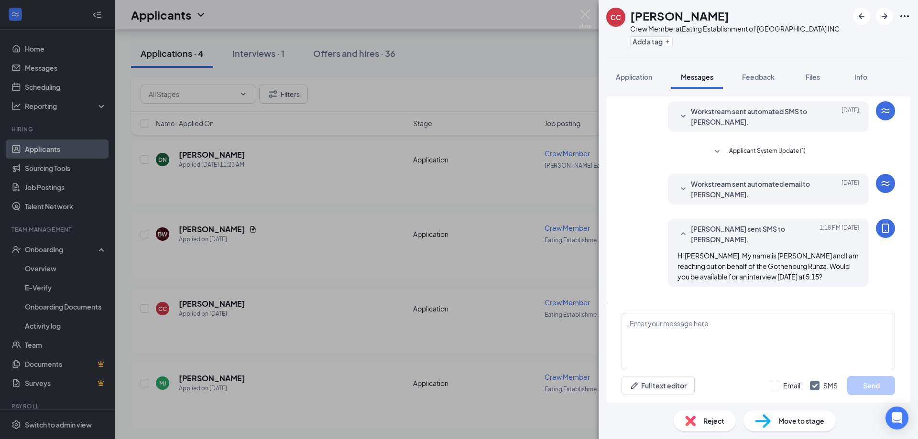
click at [437, 336] on div "CC Cesar Chavez Crew Member at Eating Establishment of Gothenburg INC Add a tag…" at bounding box center [459, 219] width 918 height 439
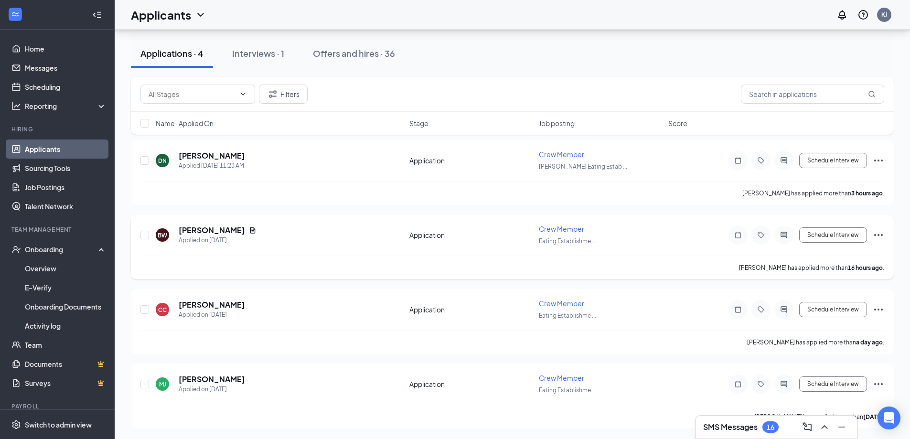
scroll to position [101, 0]
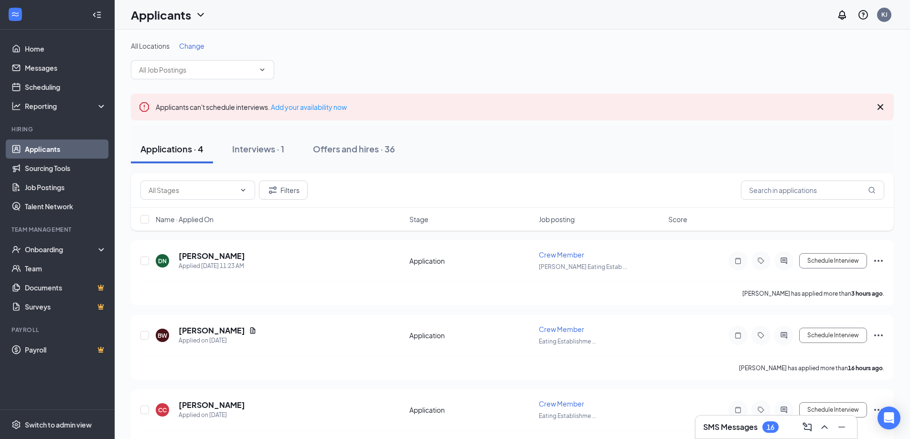
drag, startPoint x: 883, startPoint y: 108, endPoint x: 812, endPoint y: 120, distance: 71.3
click at [883, 108] on icon "Cross" at bounding box center [880, 106] width 11 height 11
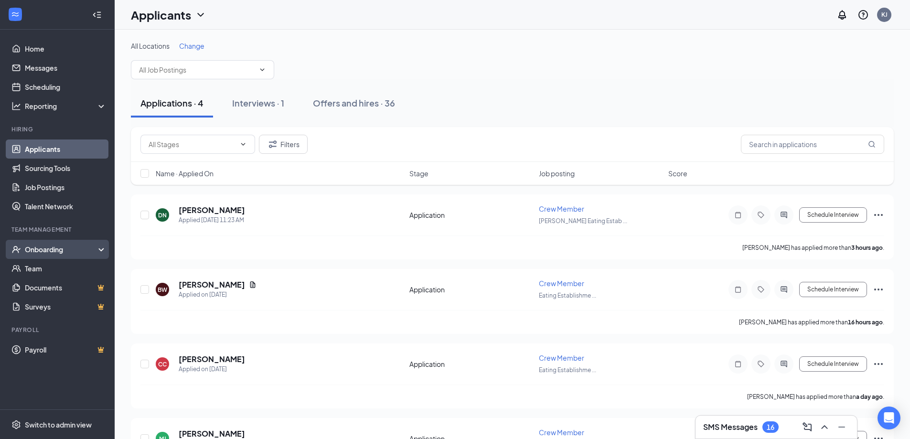
click at [51, 248] on div "Onboarding" at bounding box center [62, 250] width 74 height 10
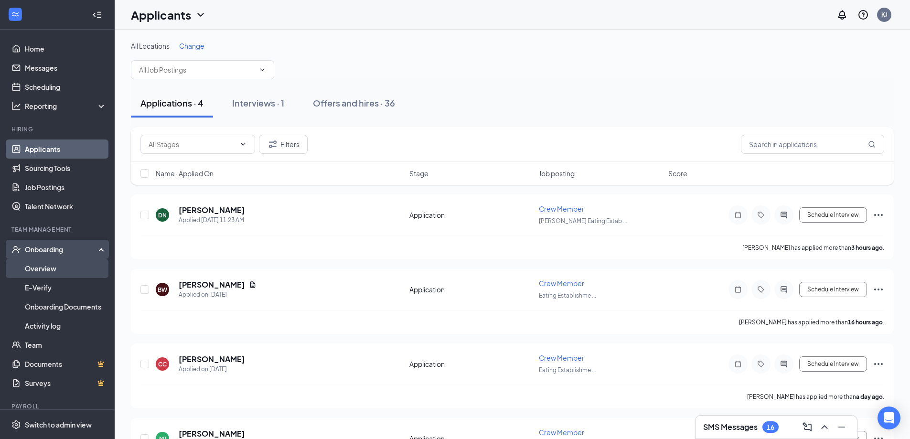
click at [61, 272] on link "Overview" at bounding box center [66, 268] width 82 height 19
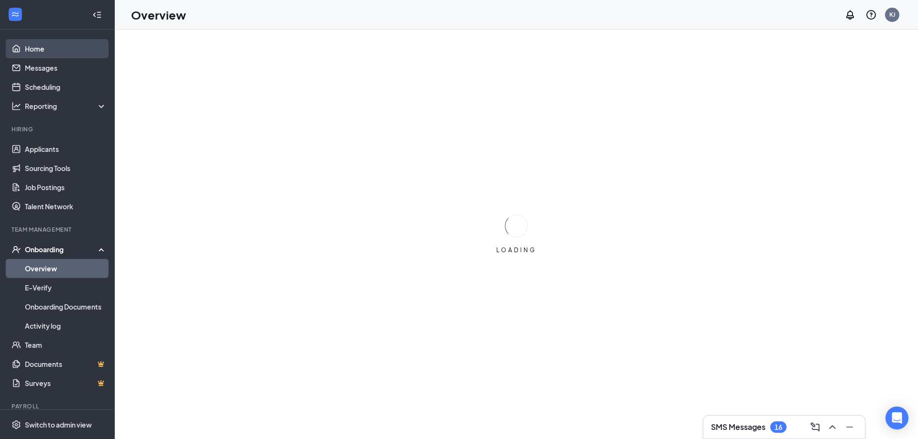
click at [32, 50] on link "Home" at bounding box center [66, 48] width 82 height 19
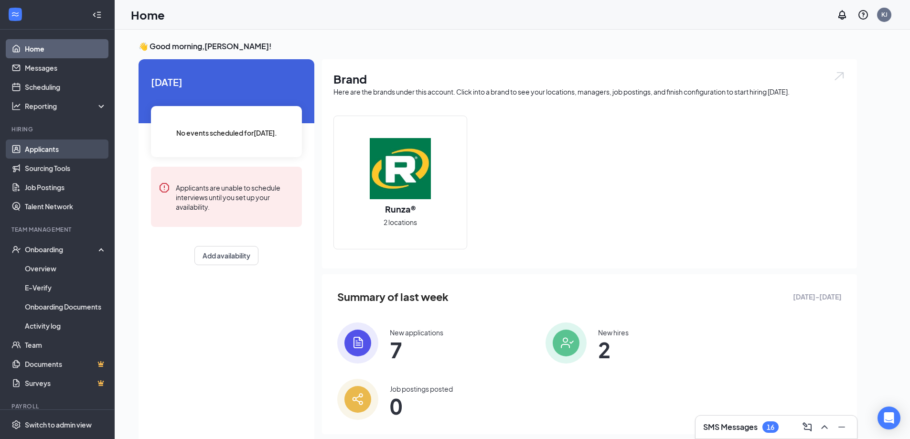
click at [46, 150] on link "Applicants" at bounding box center [66, 149] width 82 height 19
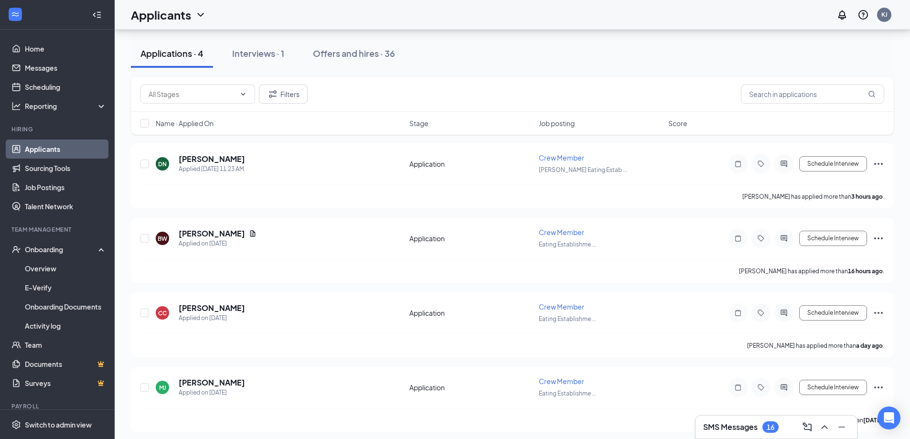
scroll to position [101, 0]
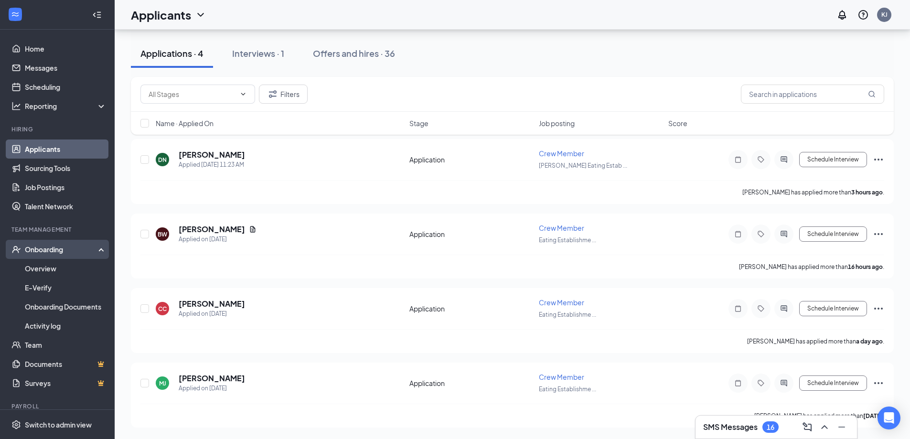
click at [43, 252] on div "Onboarding" at bounding box center [62, 250] width 74 height 10
click at [43, 253] on div "Onboarding" at bounding box center [62, 250] width 74 height 10
click at [43, 270] on link "Overview" at bounding box center [66, 268] width 82 height 19
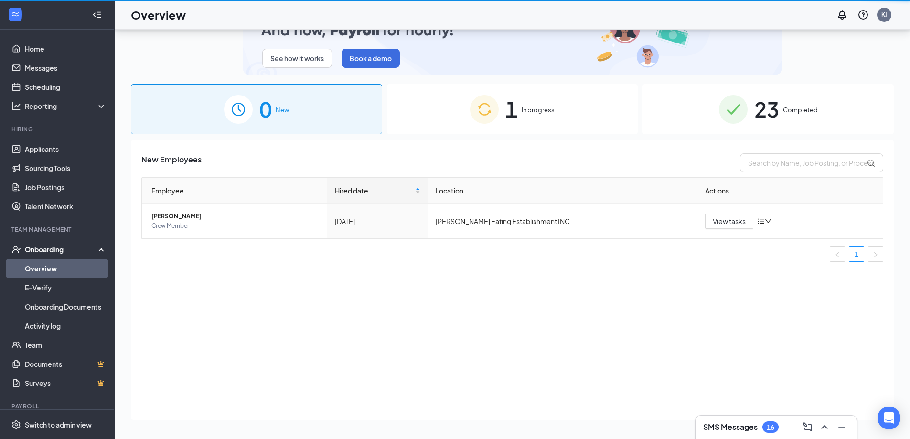
scroll to position [43, 0]
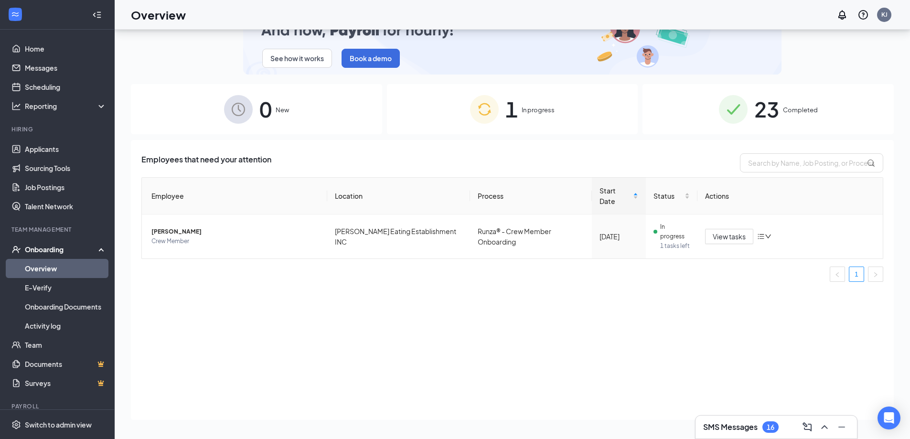
click at [560, 108] on div "1 In progress" at bounding box center [512, 109] width 251 height 50
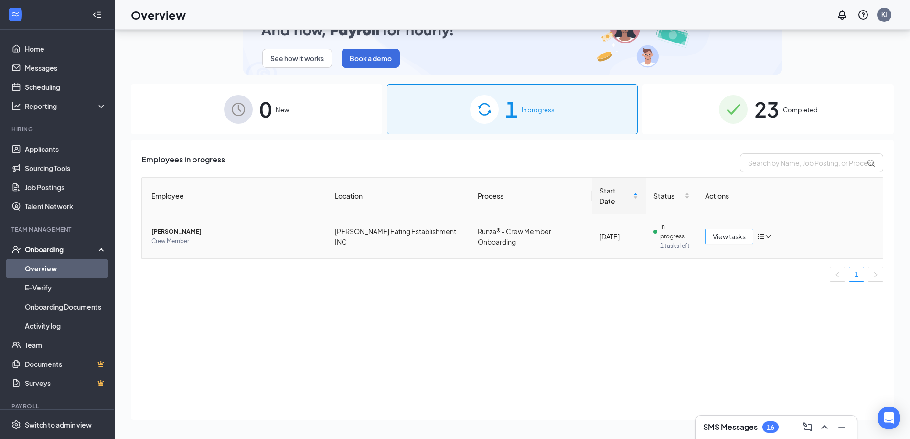
click at [724, 231] on span "View tasks" at bounding box center [729, 236] width 33 height 11
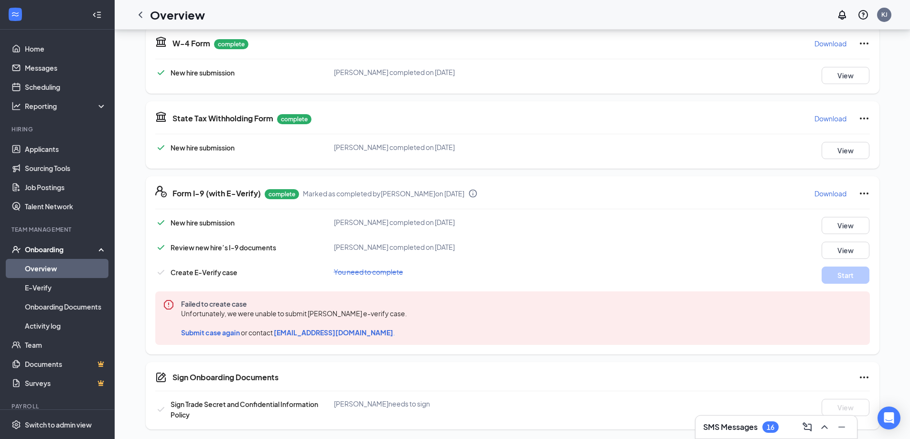
scroll to position [296, 0]
click at [865, 192] on icon "Ellipses" at bounding box center [864, 191] width 11 height 11
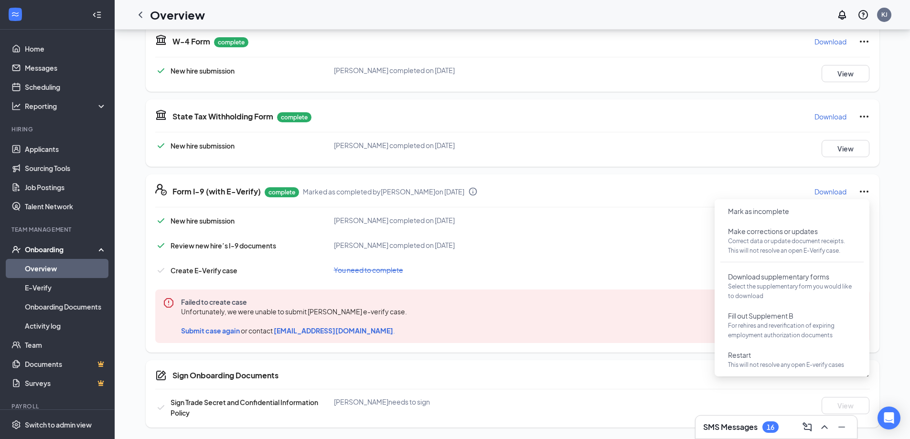
click at [645, 201] on div "Form I-9 (with E-Verify) complete Marked as completed by Kim Jorgenson on Oct 0…" at bounding box center [513, 263] width 734 height 178
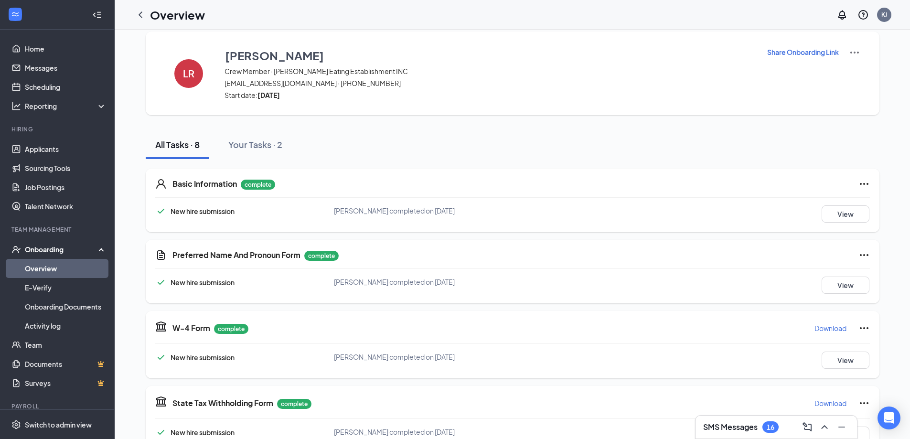
scroll to position [0, 0]
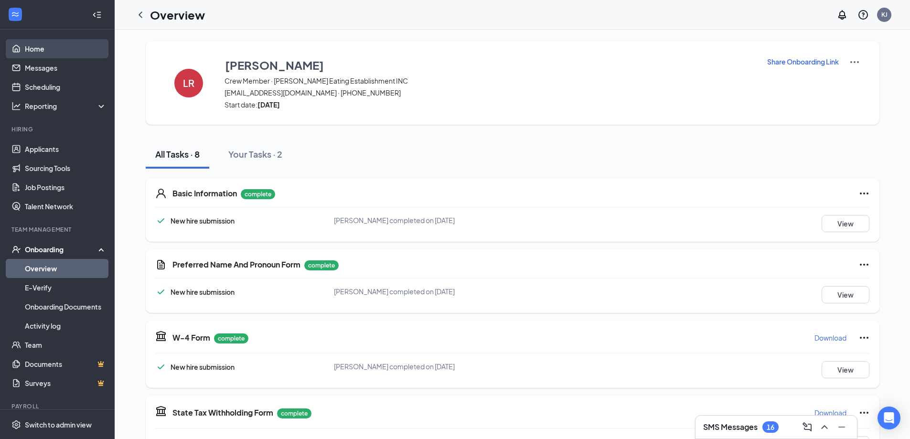
click at [50, 45] on link "Home" at bounding box center [66, 48] width 82 height 19
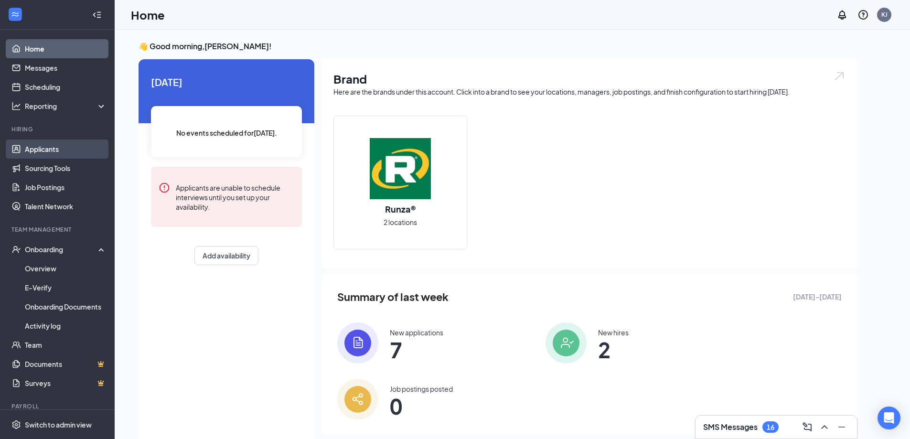
click at [61, 143] on link "Applicants" at bounding box center [66, 149] width 82 height 19
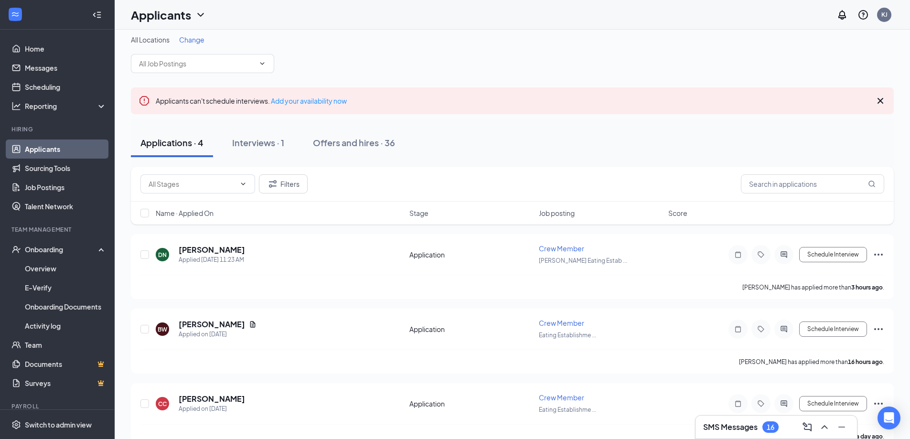
scroll to position [6, 0]
click at [882, 100] on icon "Cross" at bounding box center [881, 101] width 6 height 6
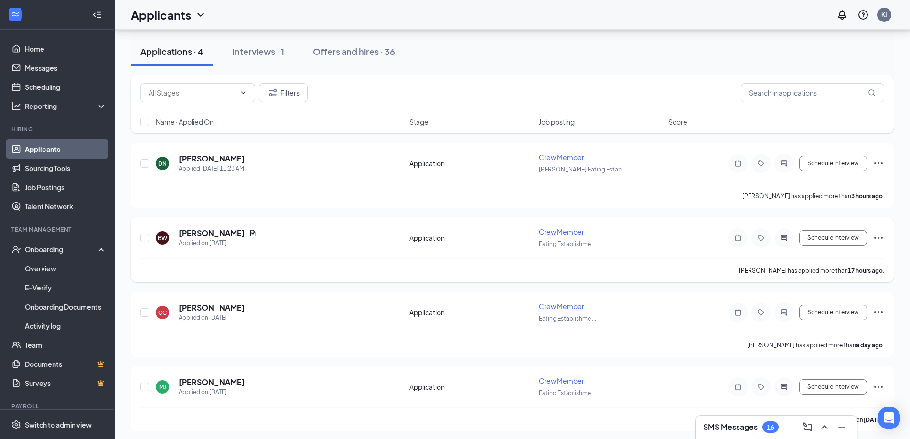
scroll to position [55, 0]
